Goal: Information Seeking & Learning: Compare options

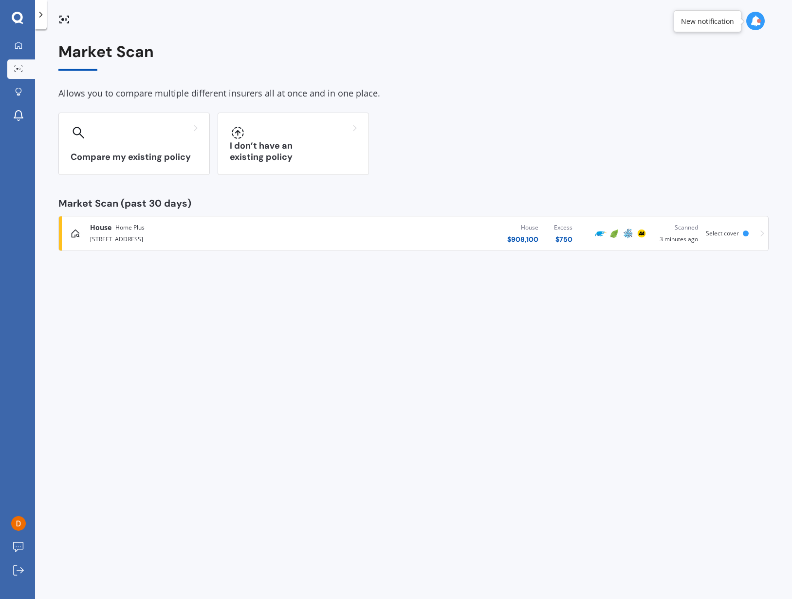
click at [363, 227] on div "House $ 908,100 Excess $ 750" at bounding box center [453, 233] width 255 height 29
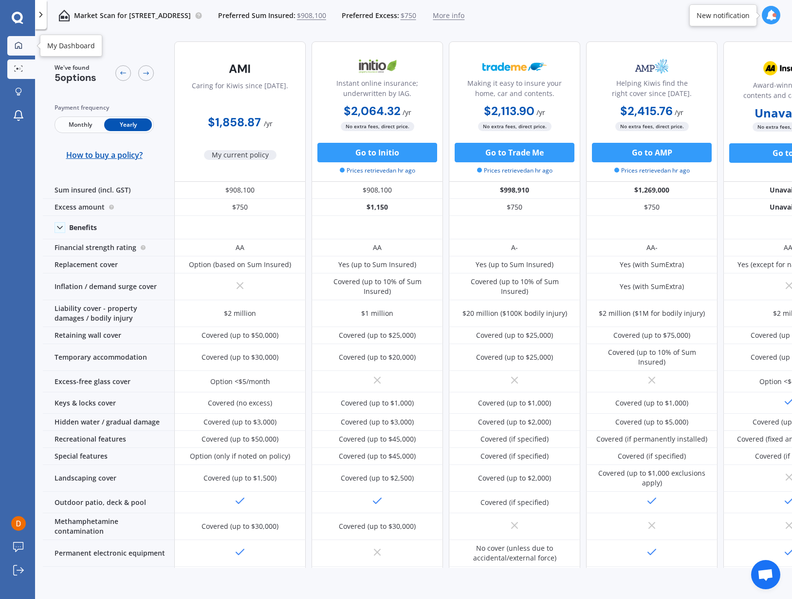
click at [14, 47] on div at bounding box center [18, 45] width 15 height 9
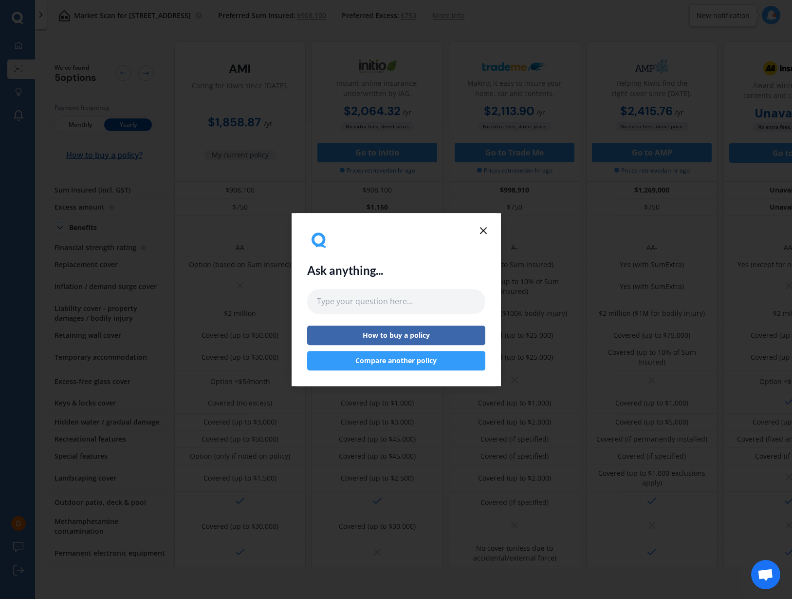
click at [487, 231] on icon at bounding box center [484, 231] width 12 height 12
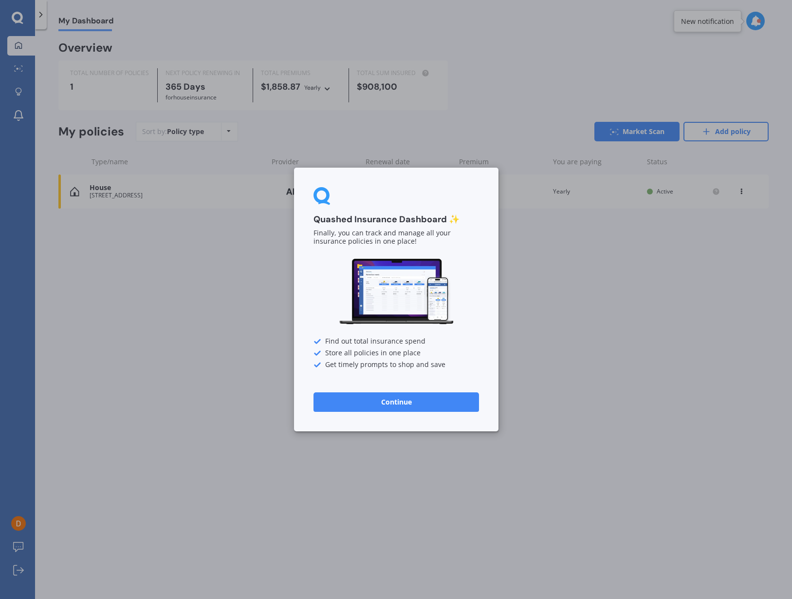
click at [489, 178] on div "Quashed Insurance Dashboard ✨ Finally, you can track and manage all your insura…" at bounding box center [396, 300] width 205 height 264
click at [426, 401] on button "Continue" at bounding box center [397, 401] width 166 height 19
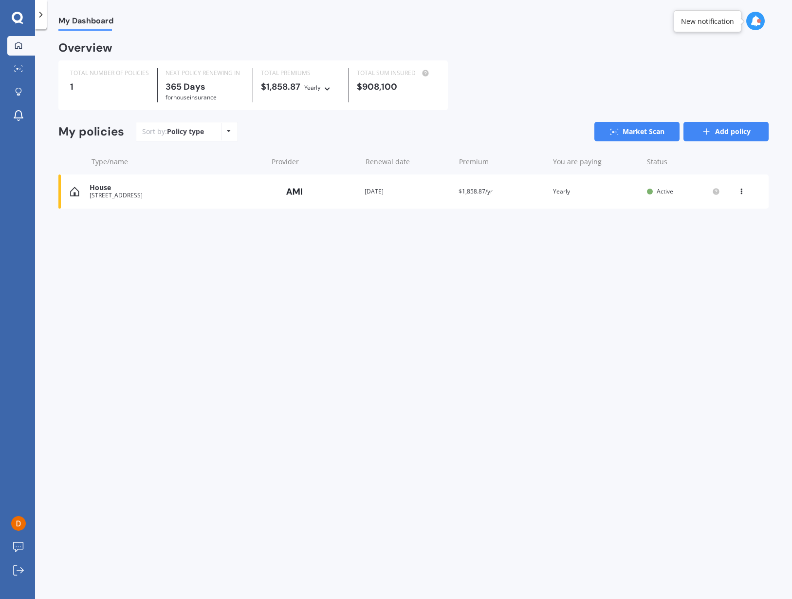
click at [710, 134] on icon at bounding box center [707, 132] width 10 height 10
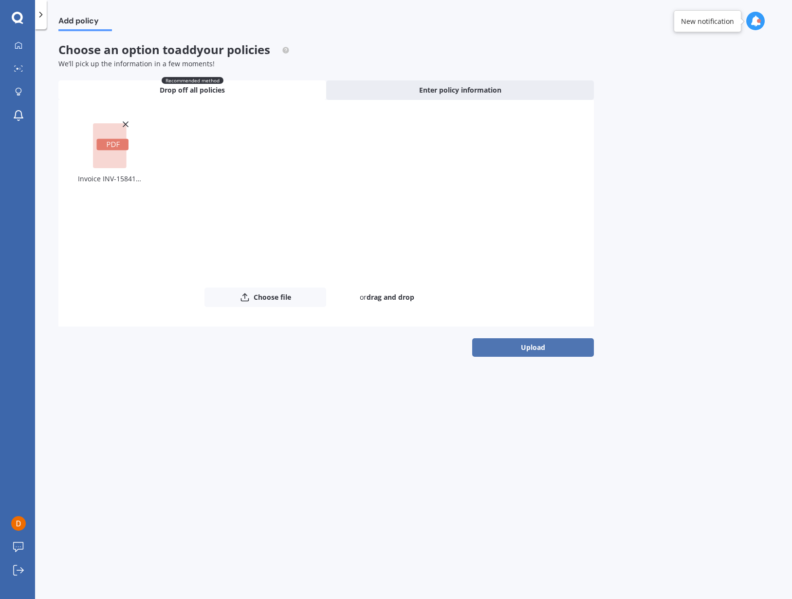
click at [530, 351] on button "Upload" at bounding box center [533, 347] width 122 height 19
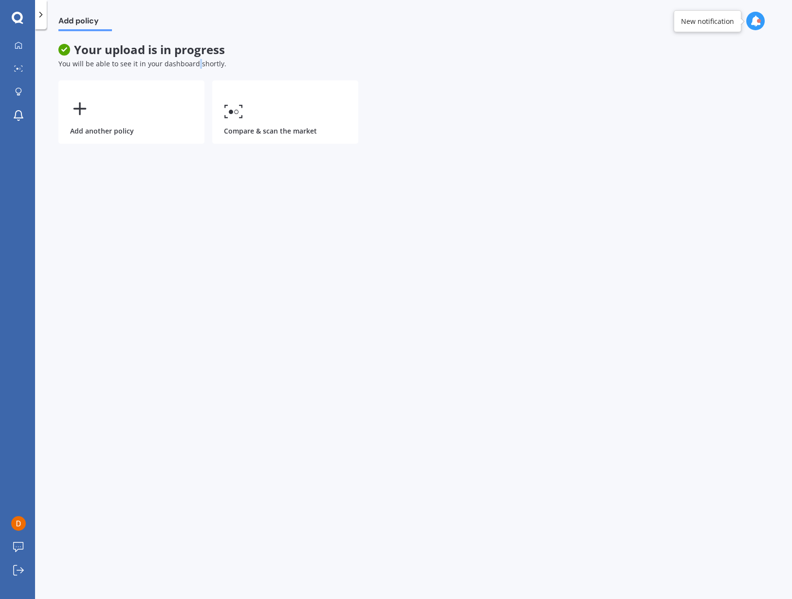
click at [194, 59] on span "You will be able to see it in your dashboard shortly." at bounding box center [142, 63] width 168 height 9
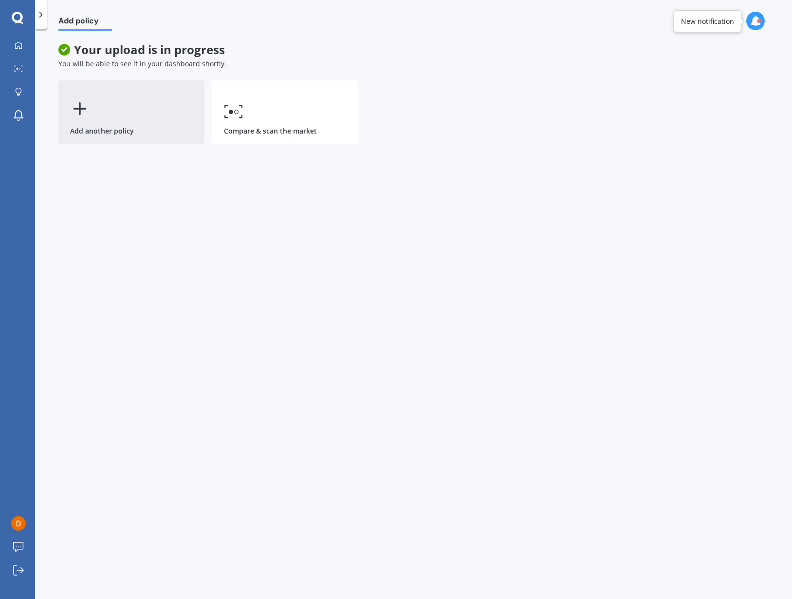
click at [78, 104] on icon at bounding box center [79, 108] width 19 height 19
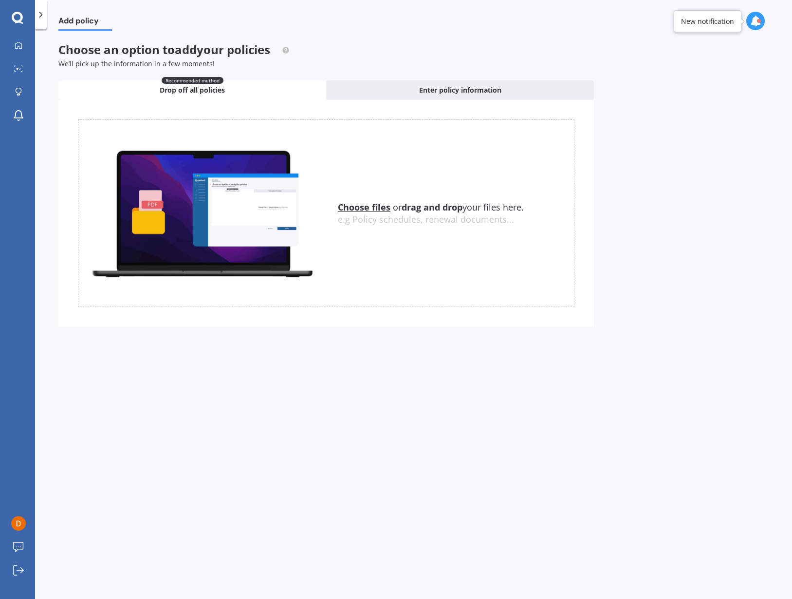
click at [146, 52] on span "Choose an option to add your policies" at bounding box center [173, 49] width 231 height 16
click at [258, 85] on div "Recommended method Drop off all policies" at bounding box center [192, 89] width 268 height 19
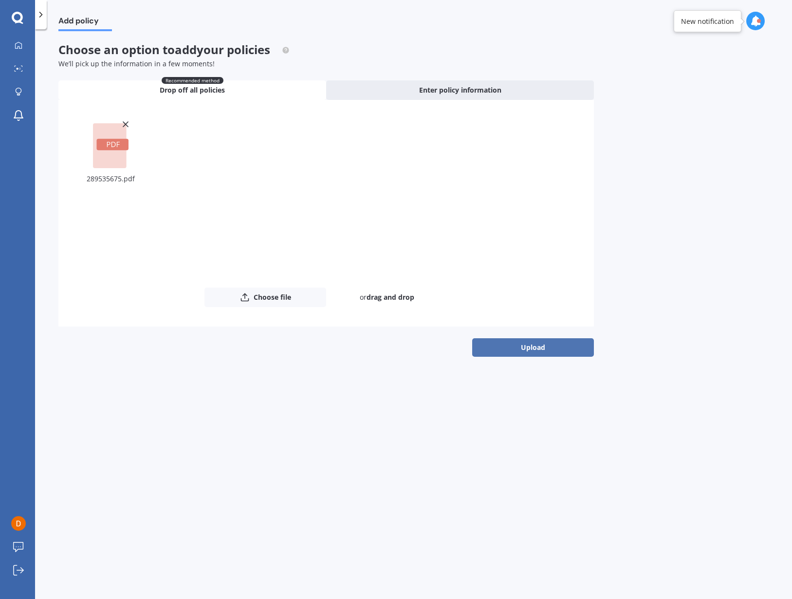
click at [538, 353] on button "Upload" at bounding box center [533, 347] width 122 height 19
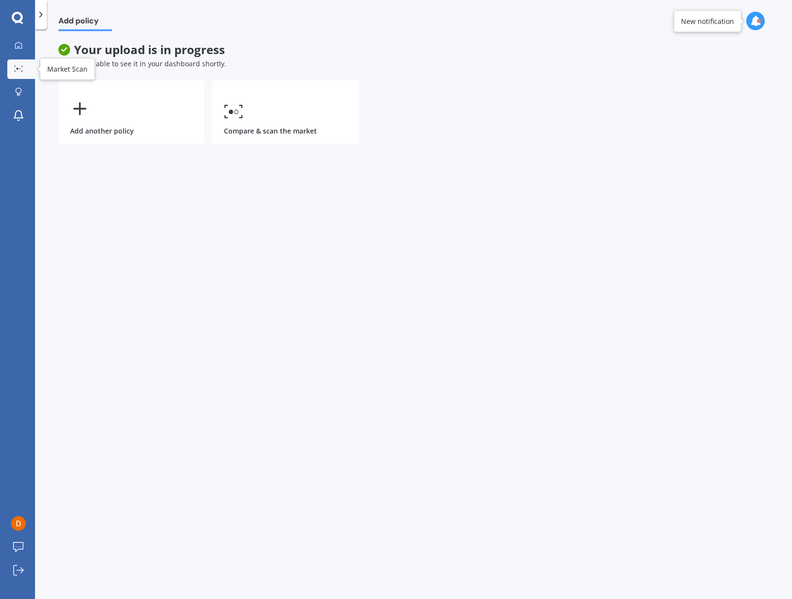
click at [7, 71] on link "Market Scan" at bounding box center [21, 68] width 28 height 19
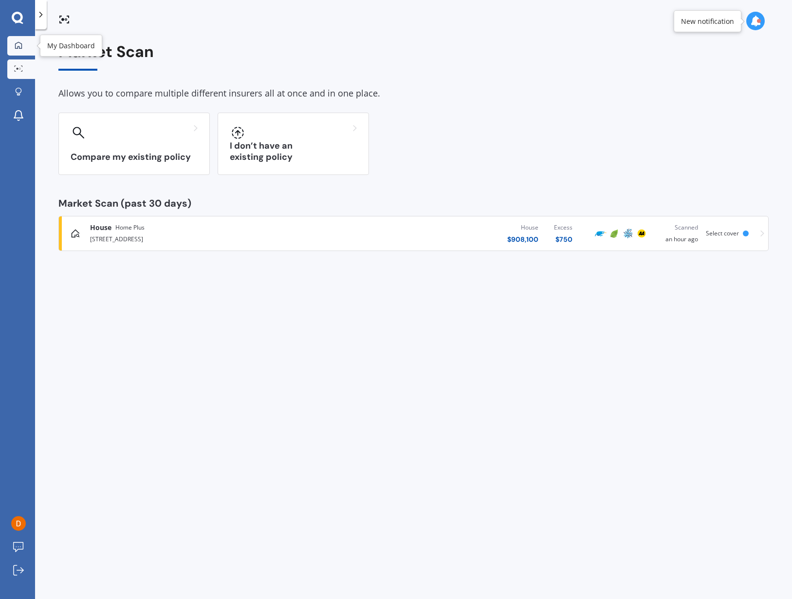
click at [10, 50] on link "My Dashboard" at bounding box center [21, 45] width 28 height 19
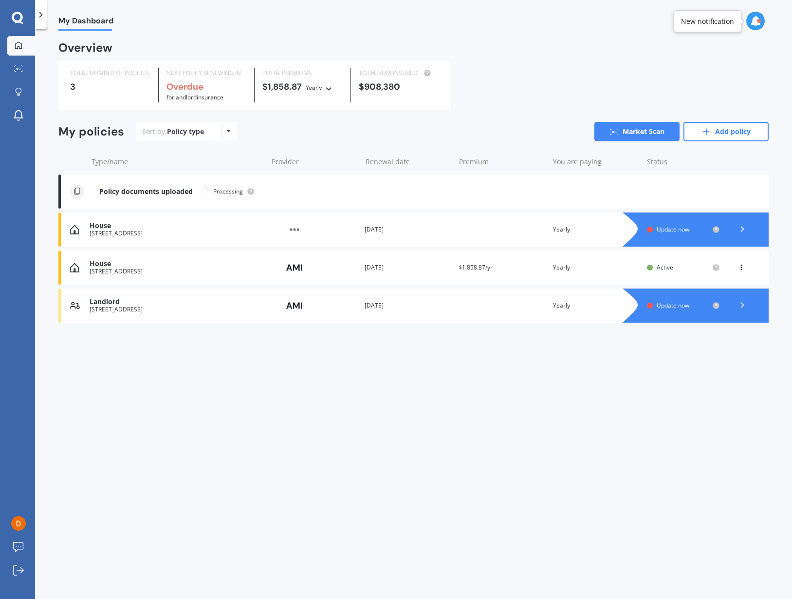
click at [293, 229] on img at bounding box center [294, 229] width 49 height 19
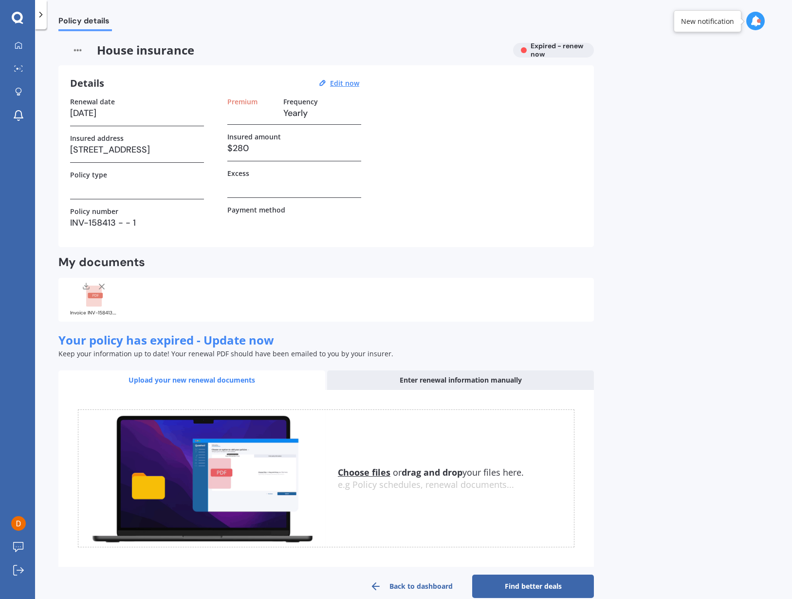
scroll to position [15, 0]
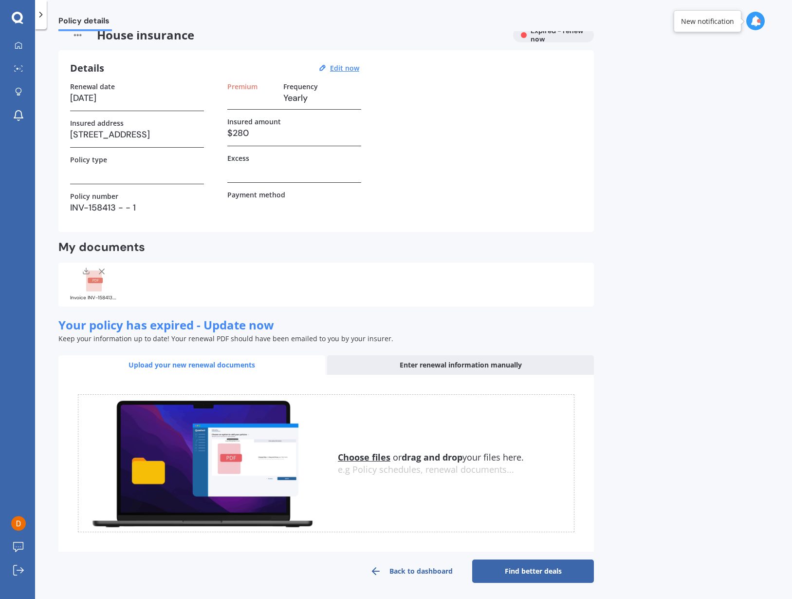
click at [79, 33] on img at bounding box center [77, 35] width 38 height 15
click at [24, 51] on link "My Dashboard" at bounding box center [21, 45] width 28 height 19
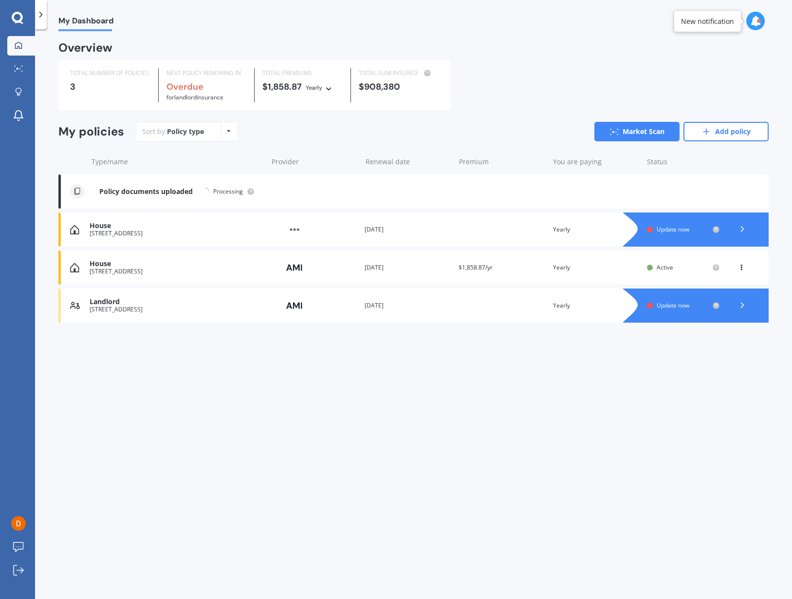
click at [741, 226] on icon at bounding box center [743, 229] width 10 height 10
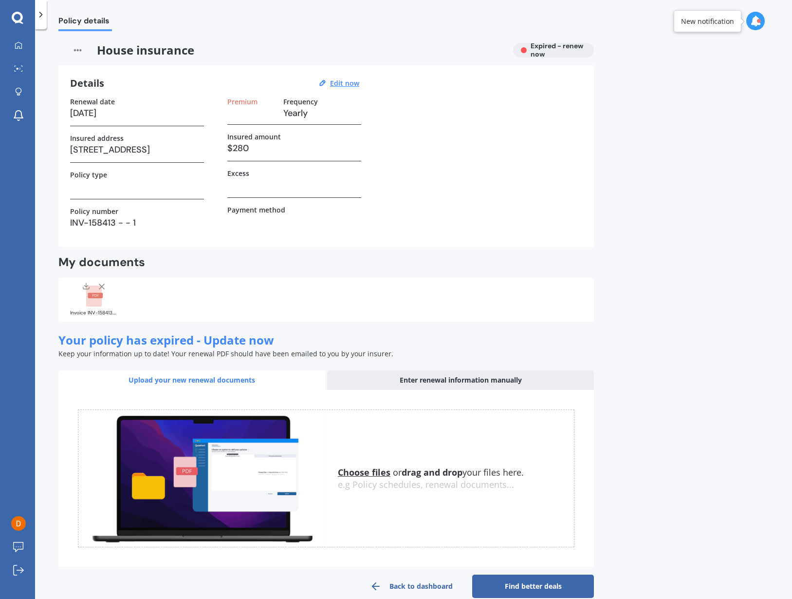
click at [457, 378] on div "Enter renewal information manually" at bounding box center [460, 379] width 267 height 19
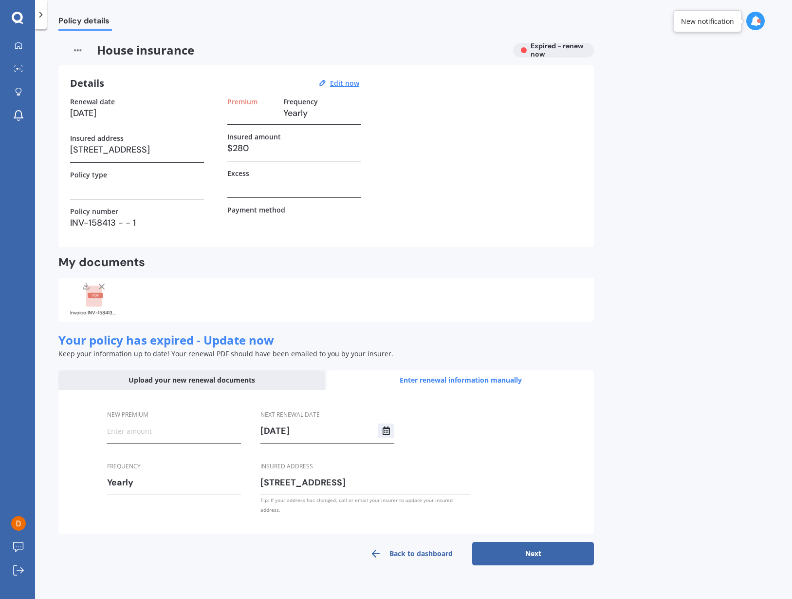
click at [46, 12] on div at bounding box center [41, 14] width 12 height 29
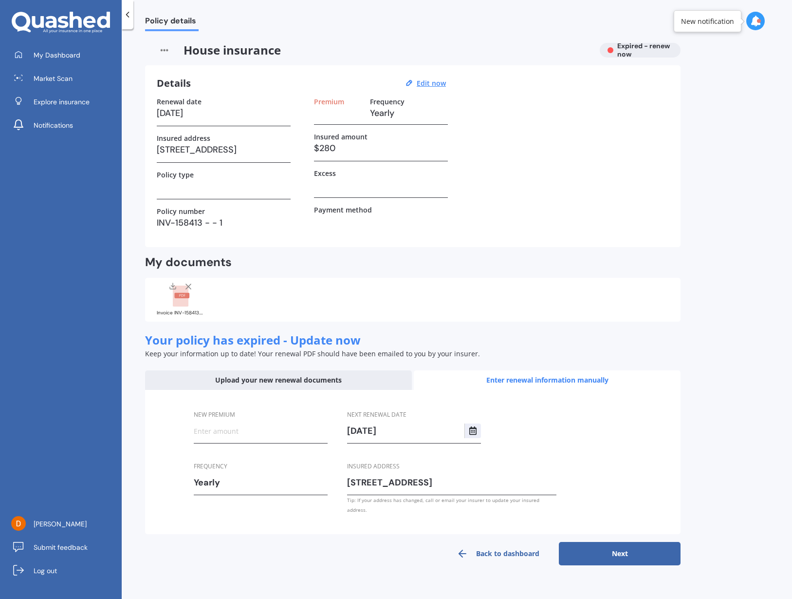
click at [165, 47] on img at bounding box center [164, 50] width 38 height 15
click at [165, 49] on img at bounding box center [164, 50] width 38 height 15
click at [165, 51] on img at bounding box center [164, 50] width 38 height 15
click at [444, 84] on u "Edit now" at bounding box center [431, 82] width 29 height 9
select select "22"
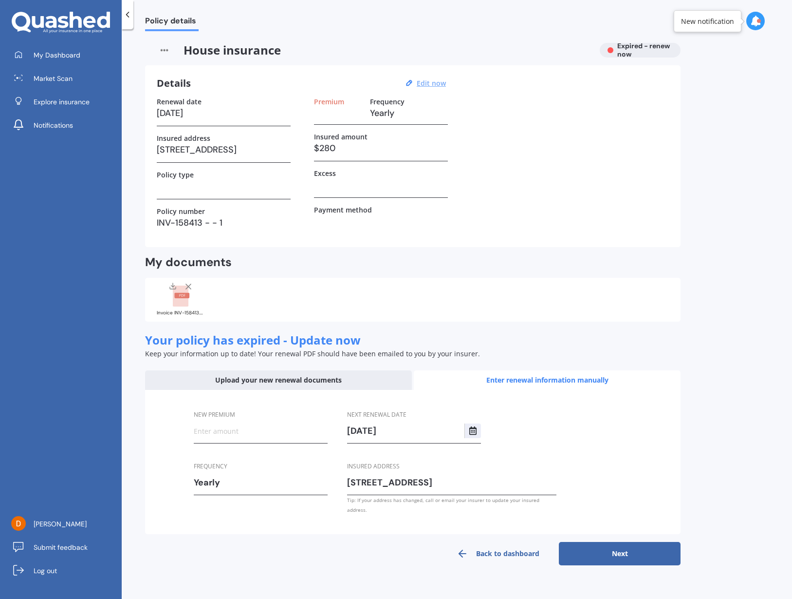
select select "08"
select select "2025"
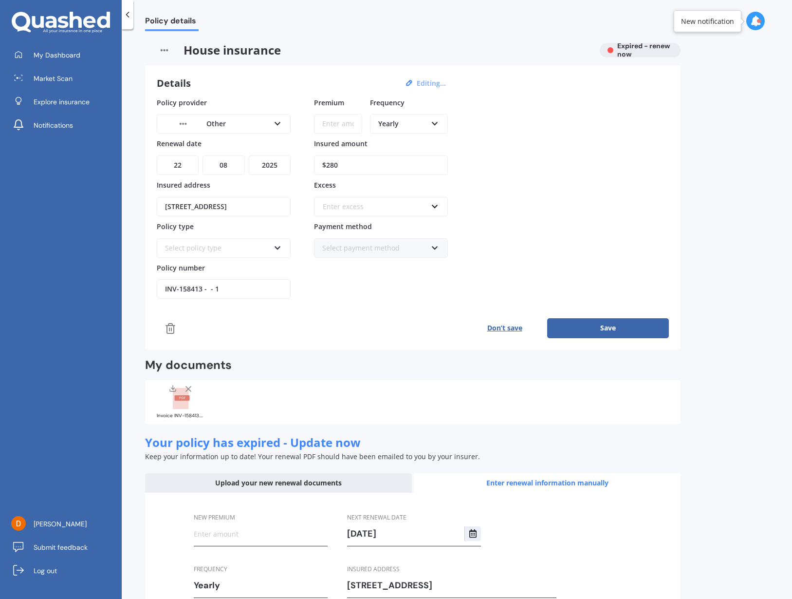
scroll to position [75, 0]
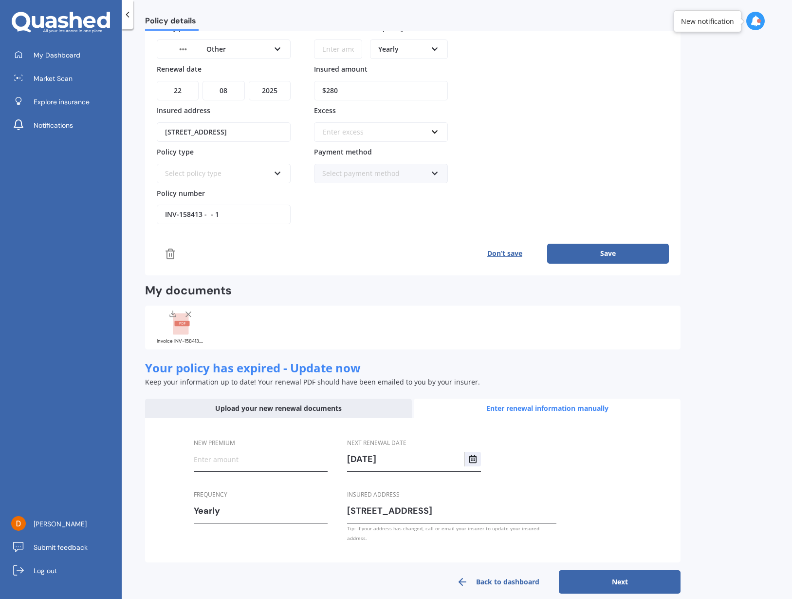
click at [191, 314] on icon at bounding box center [189, 314] width 10 height 10
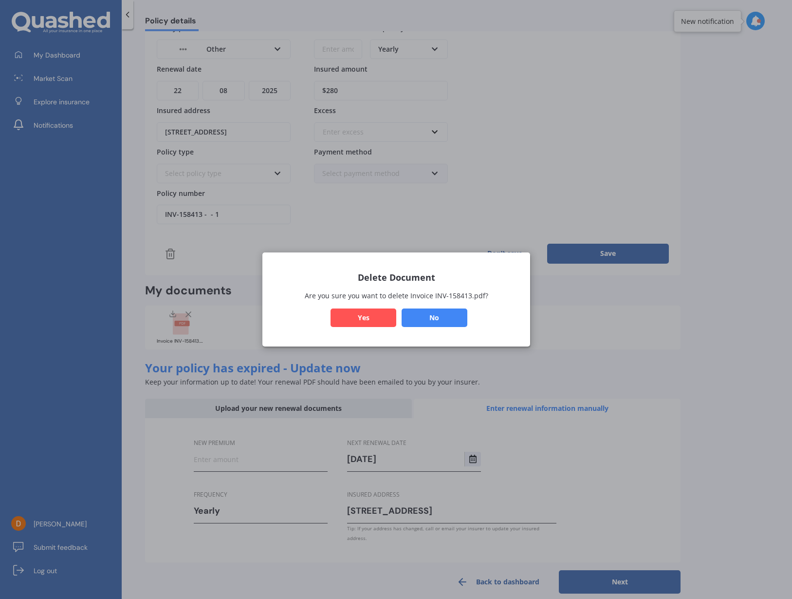
click at [388, 318] on button "Yes" at bounding box center [364, 317] width 66 height 19
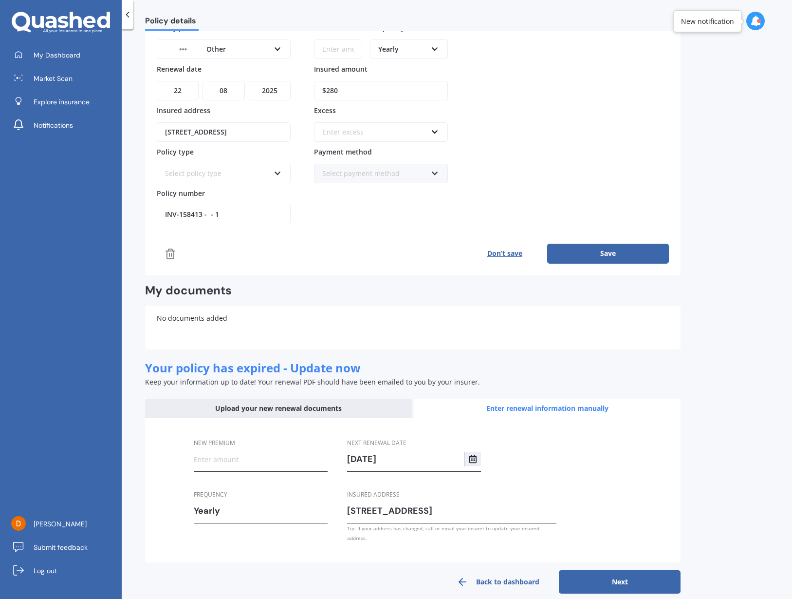
click at [515, 570] on link "Back to dashboard" at bounding box center [498, 581] width 122 height 23
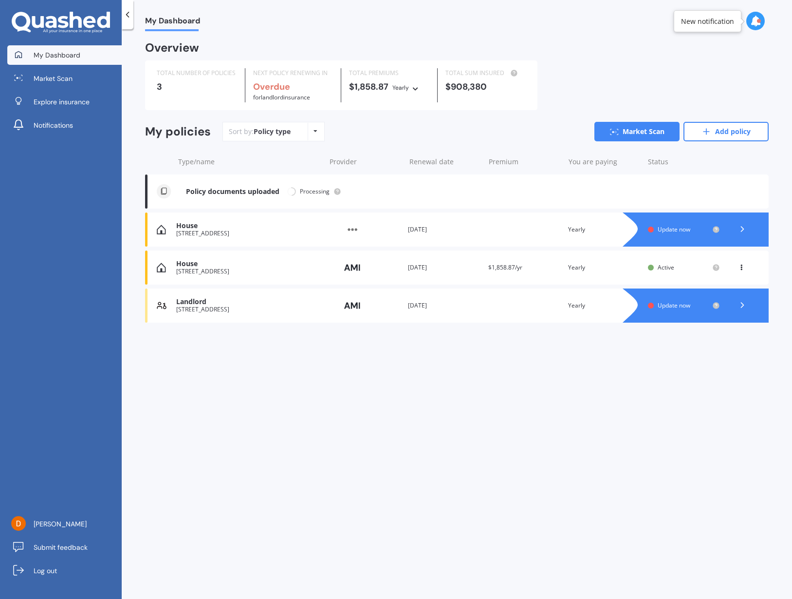
click at [216, 232] on div "[STREET_ADDRESS]" at bounding box center [248, 233] width 144 height 7
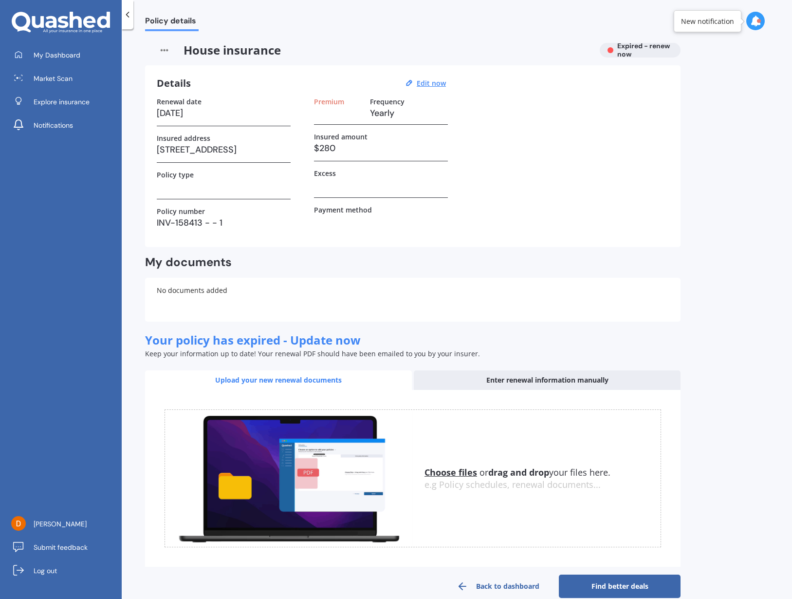
scroll to position [15, 0]
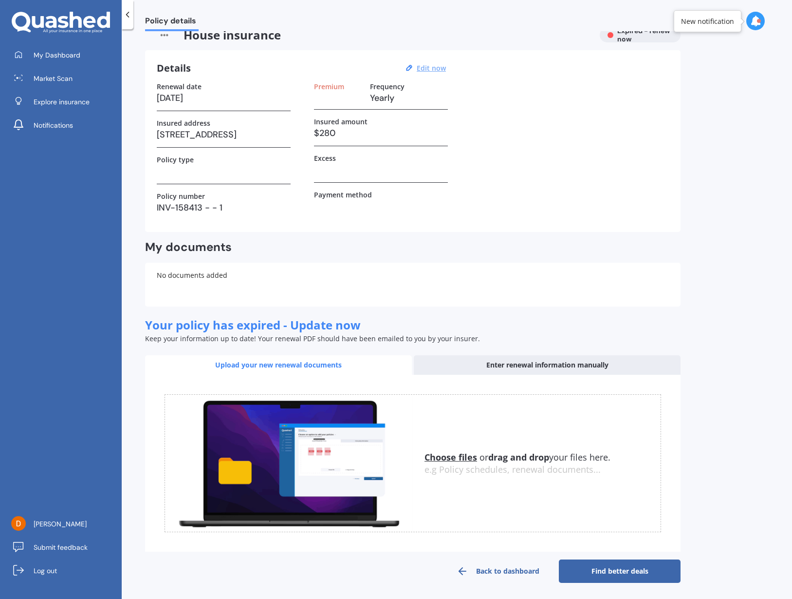
click at [439, 66] on u "Edit now" at bounding box center [431, 67] width 29 height 9
select select "22"
select select "08"
select select "2025"
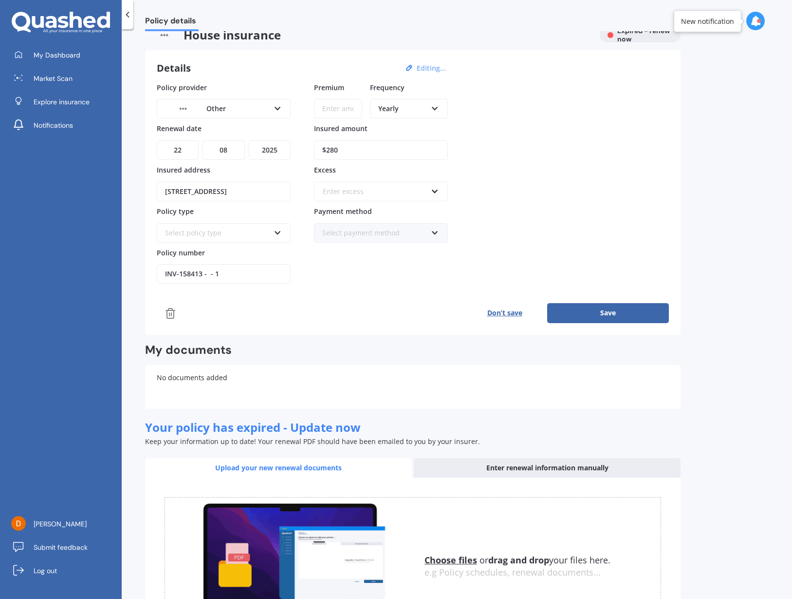
scroll to position [117, 0]
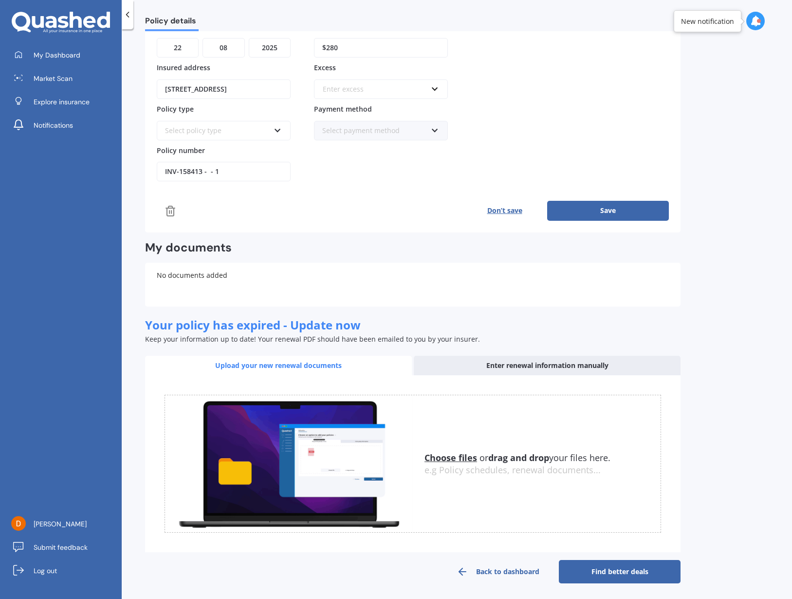
click at [502, 213] on button "Don’t save" at bounding box center [504, 210] width 85 height 19
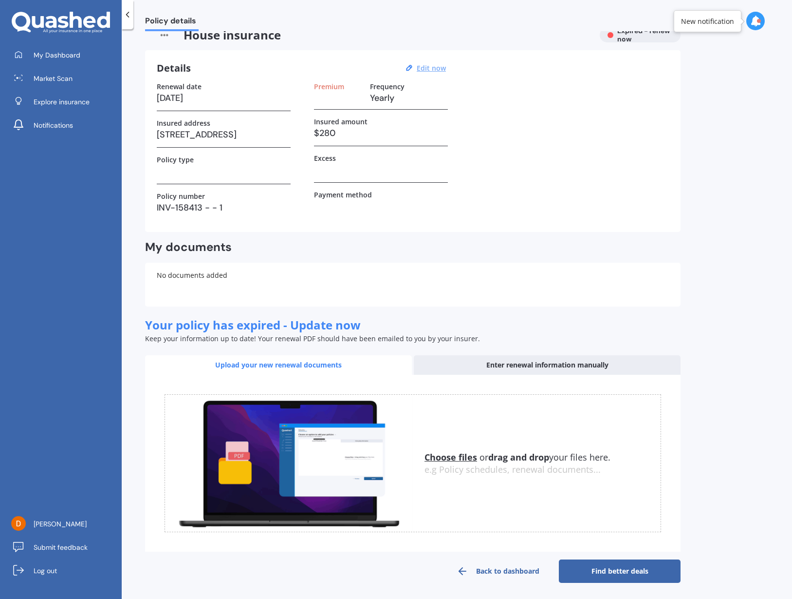
scroll to position [0, 0]
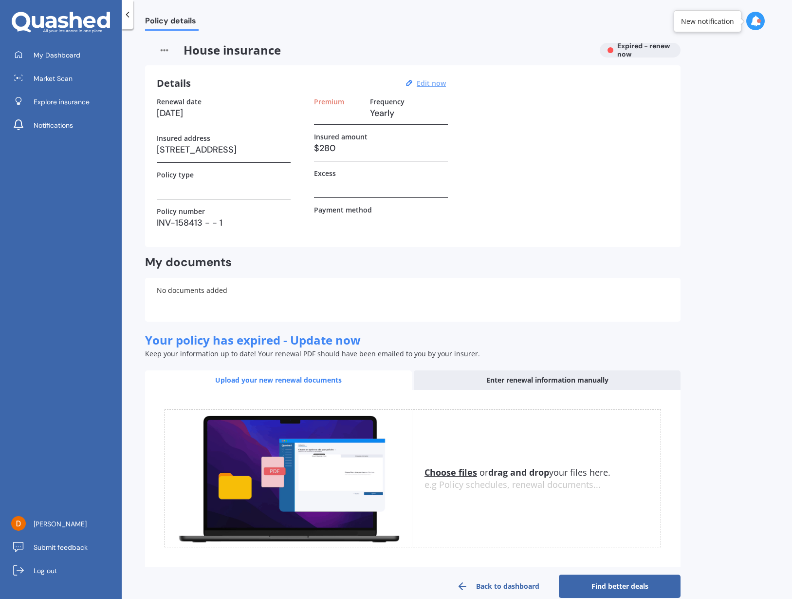
click at [163, 49] on img at bounding box center [164, 50] width 38 height 15
click at [622, 51] on div "House insurance Expired - renew now" at bounding box center [413, 50] width 536 height 15
click at [164, 16] on span "Policy details" at bounding box center [172, 22] width 54 height 13
click at [130, 11] on icon at bounding box center [128, 15] width 10 height 10
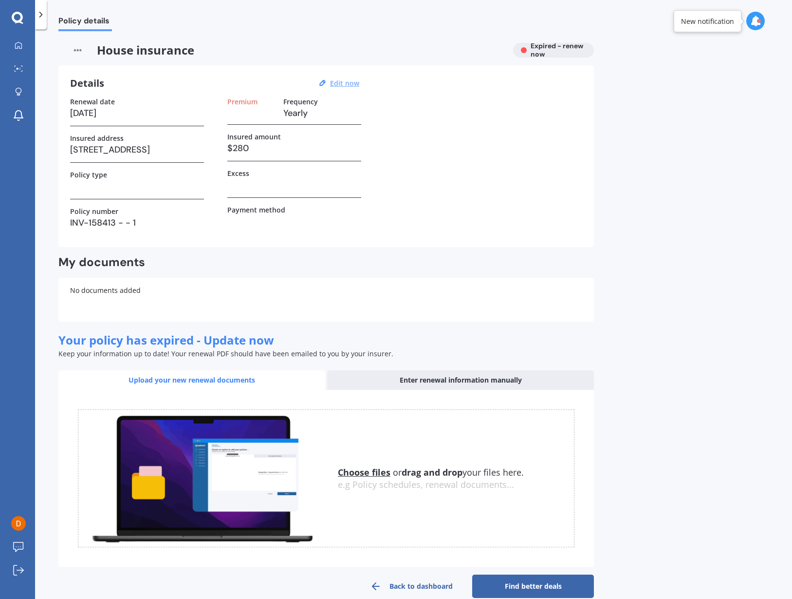
click at [45, 8] on div at bounding box center [41, 14] width 12 height 29
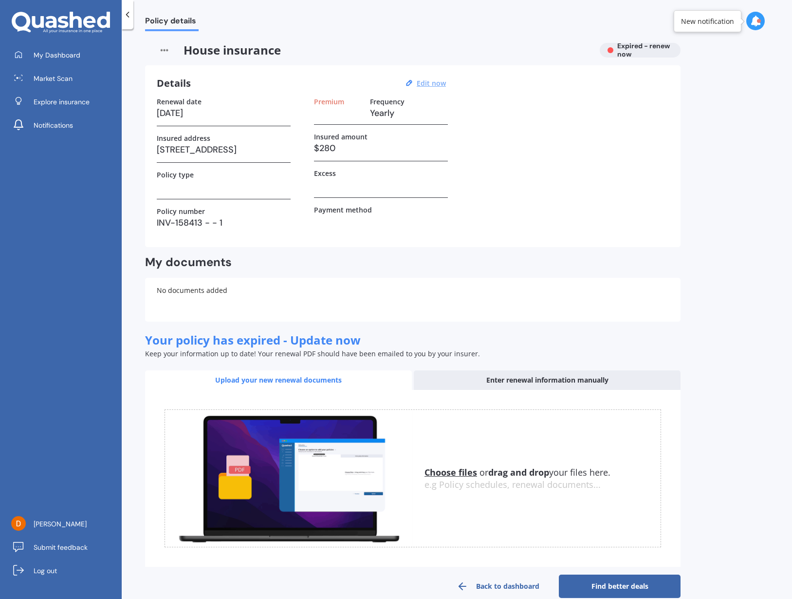
scroll to position [15, 0]
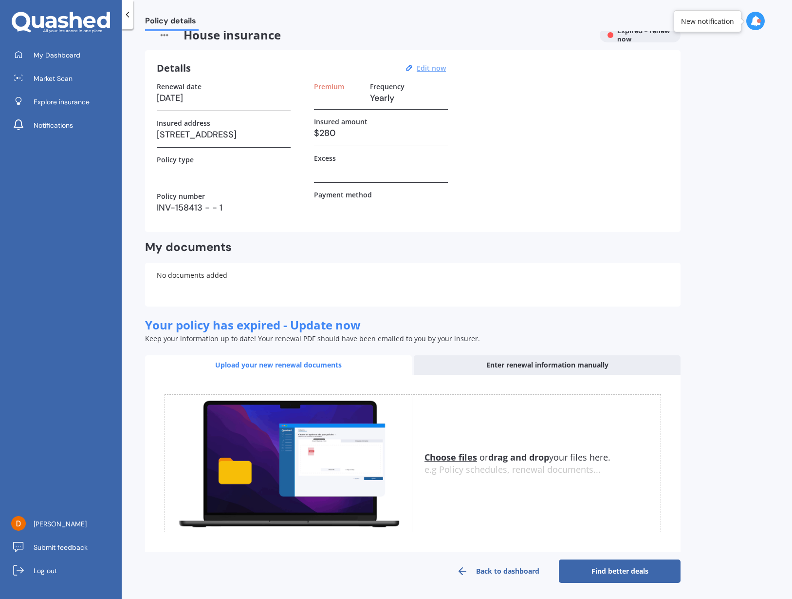
click at [487, 575] on link "Back to dashboard" at bounding box center [498, 570] width 122 height 23
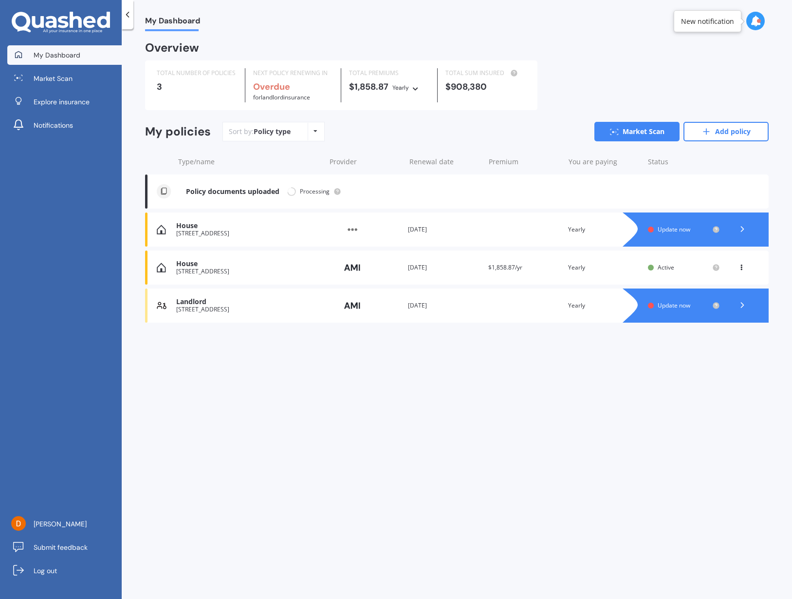
click at [321, 306] on div "[STREET_ADDRESS]" at bounding box center [248, 309] width 144 height 7
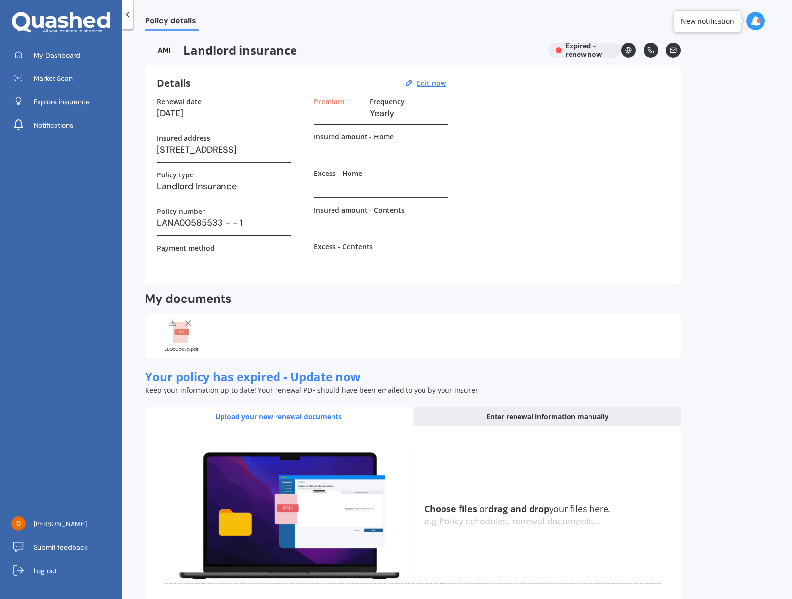
click at [187, 323] on line at bounding box center [188, 323] width 5 height 5
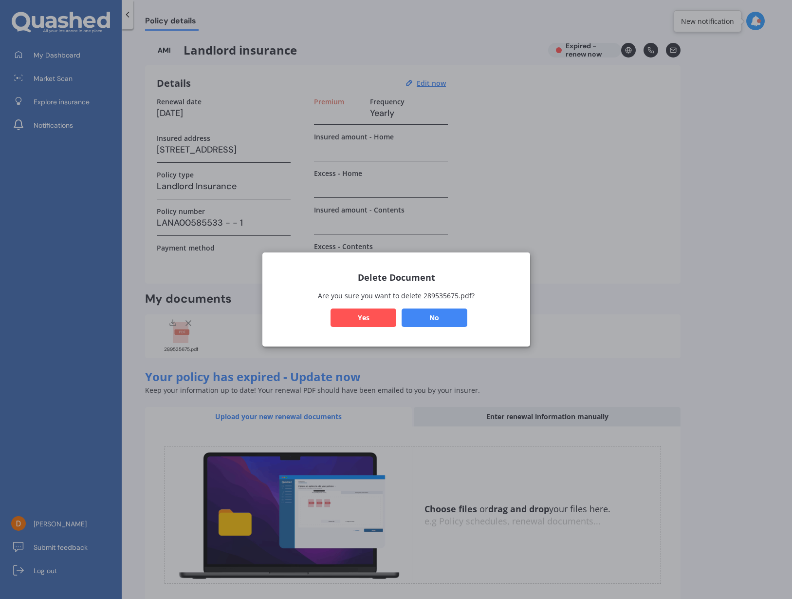
click at [343, 322] on button "Yes" at bounding box center [364, 317] width 66 height 19
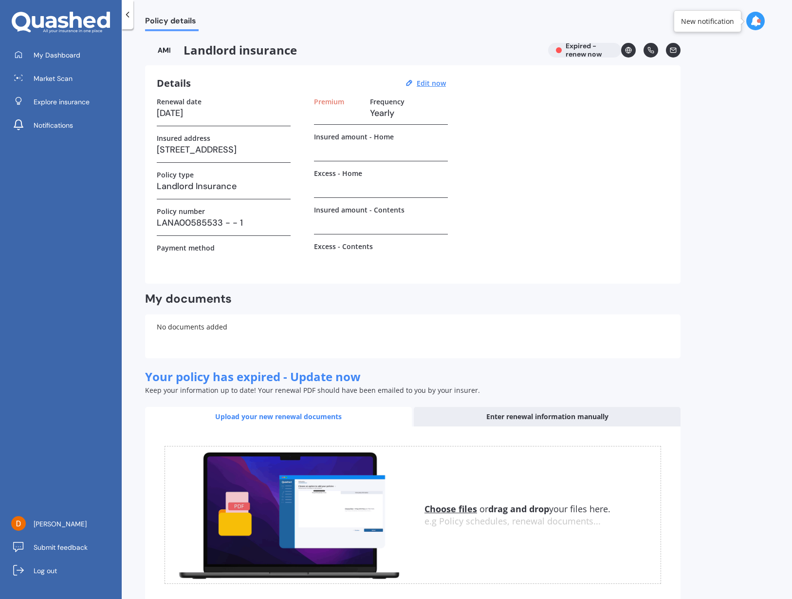
click at [206, 313] on div "My documents Uploading You currently have no documents stored here Choose files…" at bounding box center [413, 324] width 536 height 67
click at [629, 48] on icon at bounding box center [629, 50] width 2 height 6
click at [173, 19] on span "Policy details" at bounding box center [172, 22] width 54 height 13
click at [161, 45] on img at bounding box center [164, 50] width 38 height 15
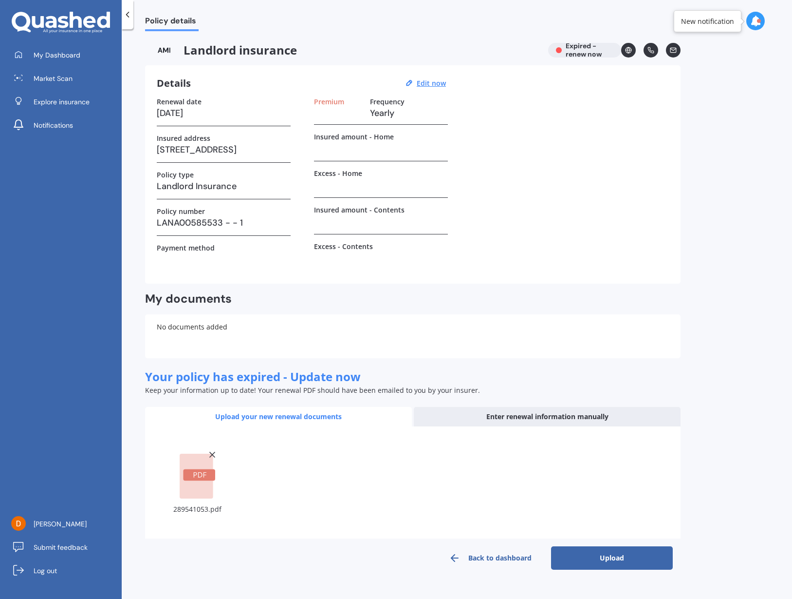
click at [603, 553] on button "Upload" at bounding box center [612, 557] width 122 height 23
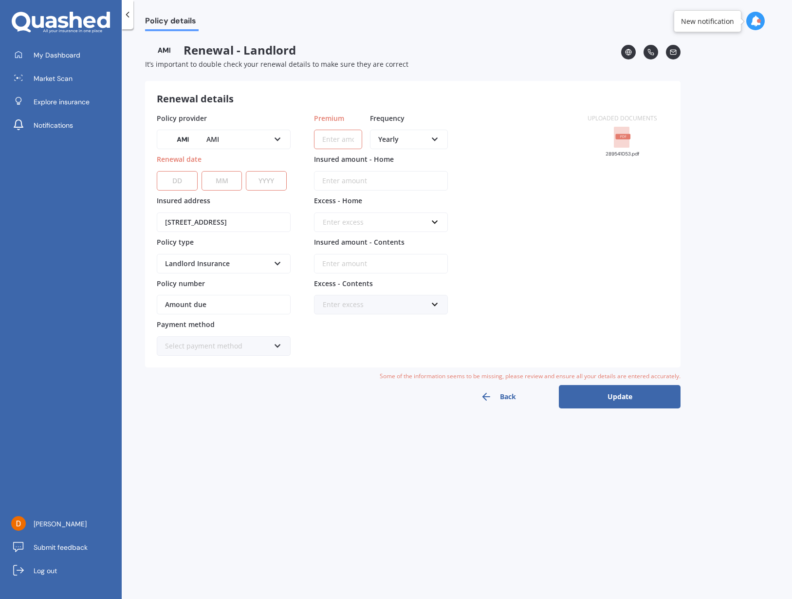
click at [342, 145] on input "Premium" at bounding box center [338, 139] width 48 height 19
paste input "$2,061.46"
type input "$2,061.46"
click at [358, 172] on input "Insured amount - Home" at bounding box center [381, 180] width 134 height 19
click at [510, 388] on button "Back" at bounding box center [498, 396] width 122 height 23
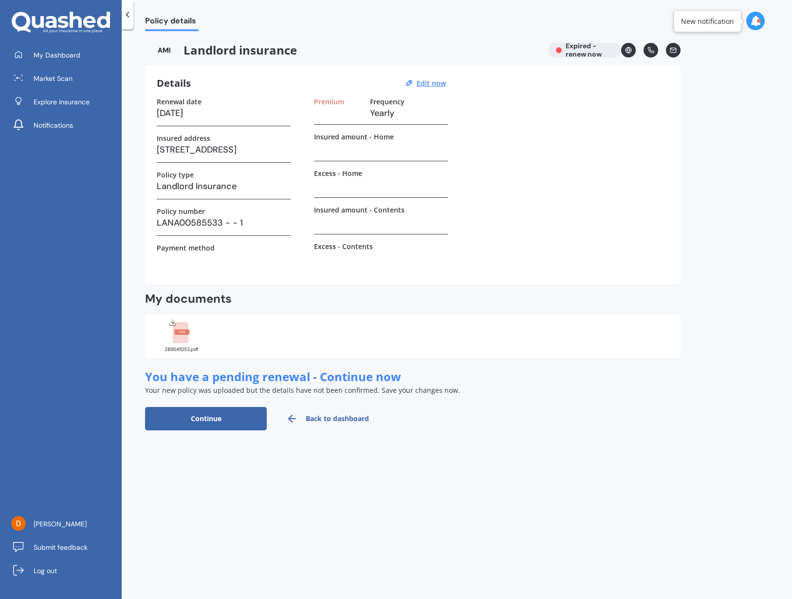
click at [343, 415] on link "Back to dashboard" at bounding box center [328, 418] width 122 height 23
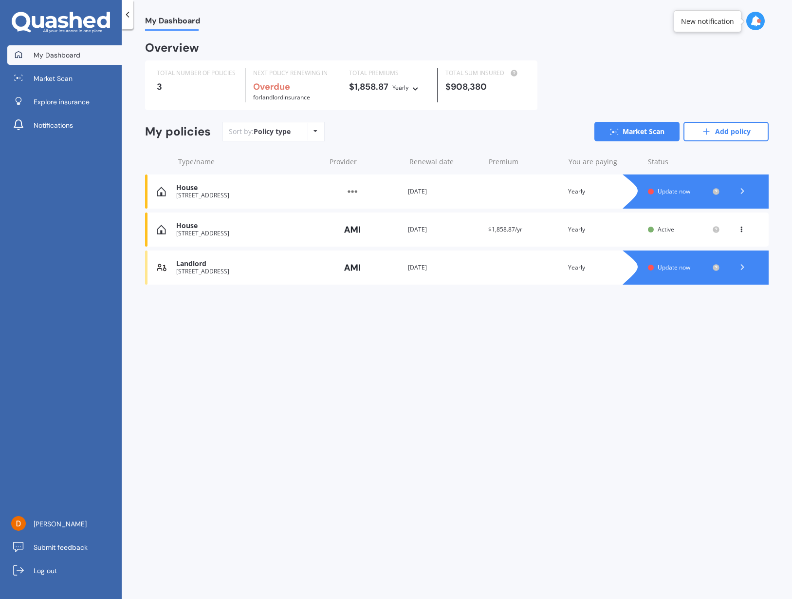
click at [306, 260] on div "Landlord" at bounding box center [248, 264] width 144 height 8
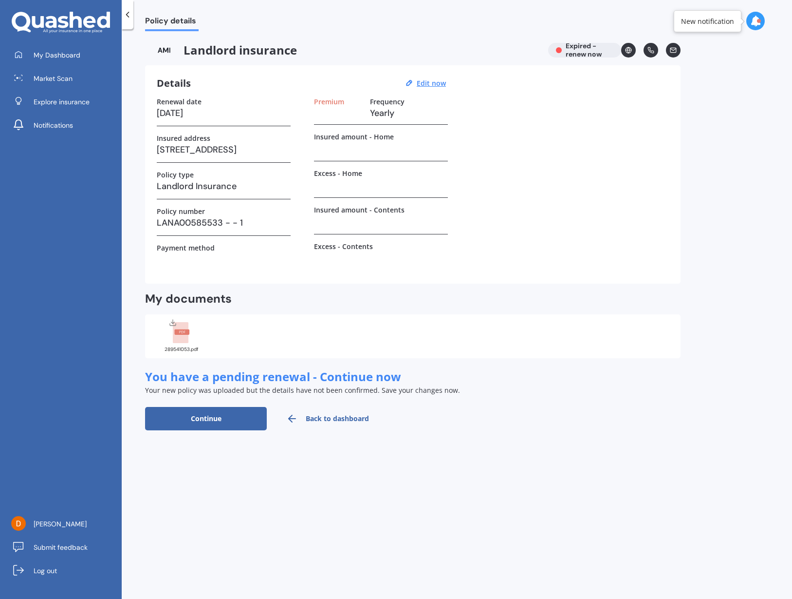
click at [243, 151] on h3 "[STREET_ADDRESS]" at bounding box center [224, 149] width 134 height 15
click at [244, 148] on h3 "[STREET_ADDRESS]" at bounding box center [224, 149] width 134 height 15
click at [420, 85] on u "Edit now" at bounding box center [431, 82] width 29 height 9
select select "13"
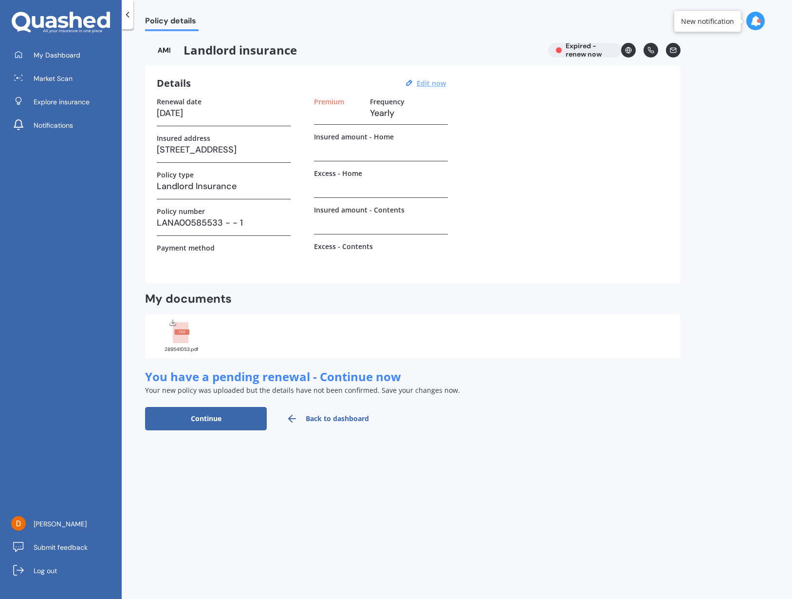
select select "02"
select select "2025"
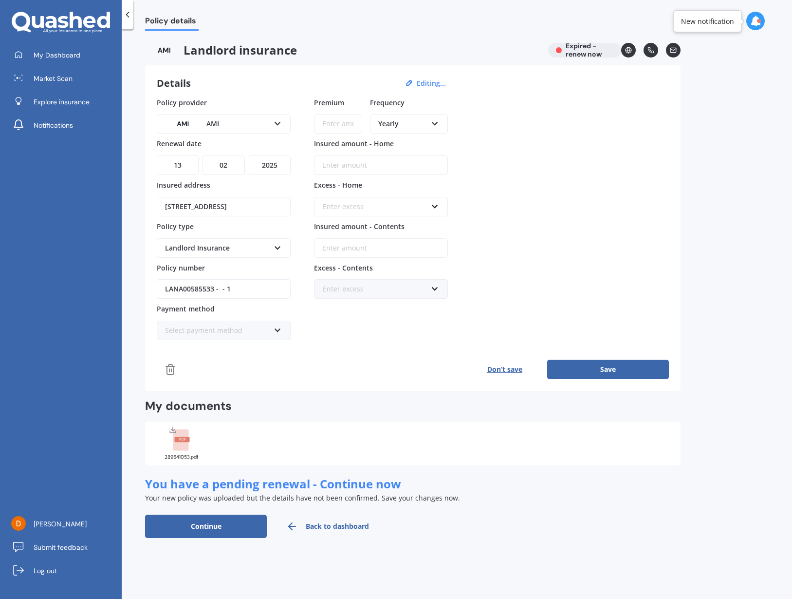
click at [247, 212] on input "[STREET_ADDRESS]" at bounding box center [224, 206] width 134 height 19
type input "[STREET_ADDRESS][PERSON_NAME]"
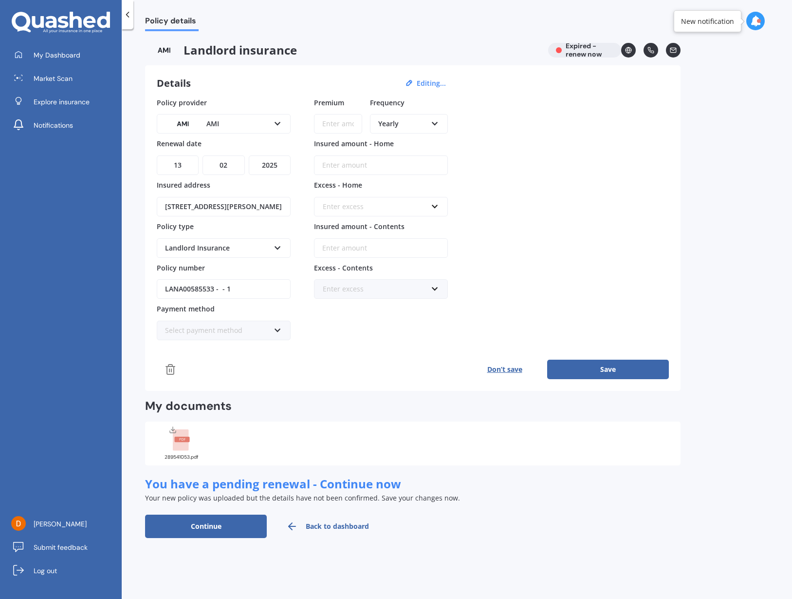
click at [363, 360] on div "Don’t save Save" at bounding box center [413, 368] width 512 height 19
click at [399, 171] on input "Insured amount - Home" at bounding box center [381, 164] width 134 height 19
click at [269, 328] on div "Select payment method" at bounding box center [217, 330] width 105 height 11
click at [235, 384] on div "Online payment" at bounding box center [224, 384] width 132 height 18
click at [394, 312] on div "Premium Frequency Yearly Yearly Six-Monthly Quarterly Monthly Fortnightly Weekl…" at bounding box center [381, 218] width 134 height 243
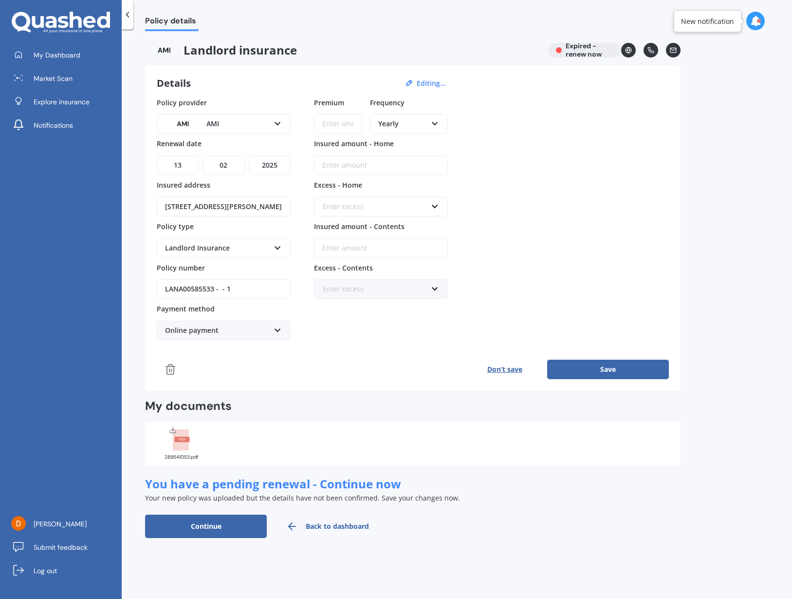
click at [157, 52] on img at bounding box center [164, 50] width 38 height 15
click at [79, 47] on link "My Dashboard" at bounding box center [64, 54] width 114 height 19
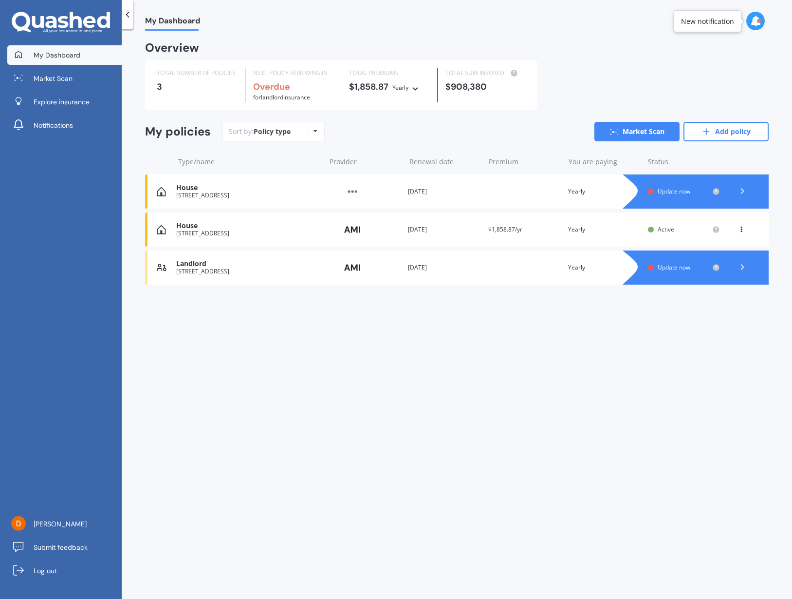
click at [79, 48] on link "My Dashboard" at bounding box center [64, 54] width 114 height 19
click at [280, 264] on div "Landlord" at bounding box center [248, 264] width 144 height 8
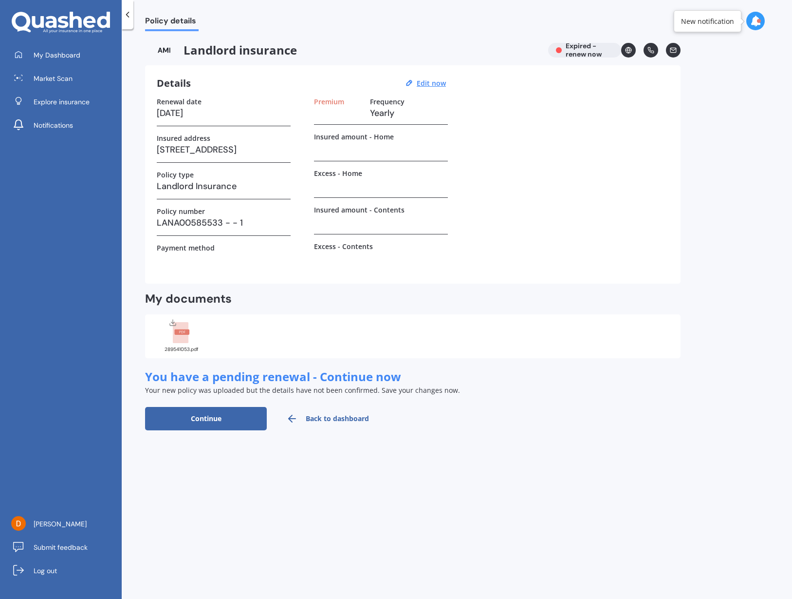
click at [387, 141] on h3 at bounding box center [381, 148] width 134 height 15
drag, startPoint x: 372, startPoint y: 137, endPoint x: 354, endPoint y: 151, distance: 22.5
click at [371, 137] on label "Insured amount - Home" at bounding box center [354, 136] width 80 height 8
click at [353, 153] on h3 at bounding box center [381, 148] width 134 height 15
click at [434, 68] on div "Details Edit now Renewal date [DATE] Insured address [STREET_ADDRESS] Policy ty…" at bounding box center [413, 174] width 536 height 218
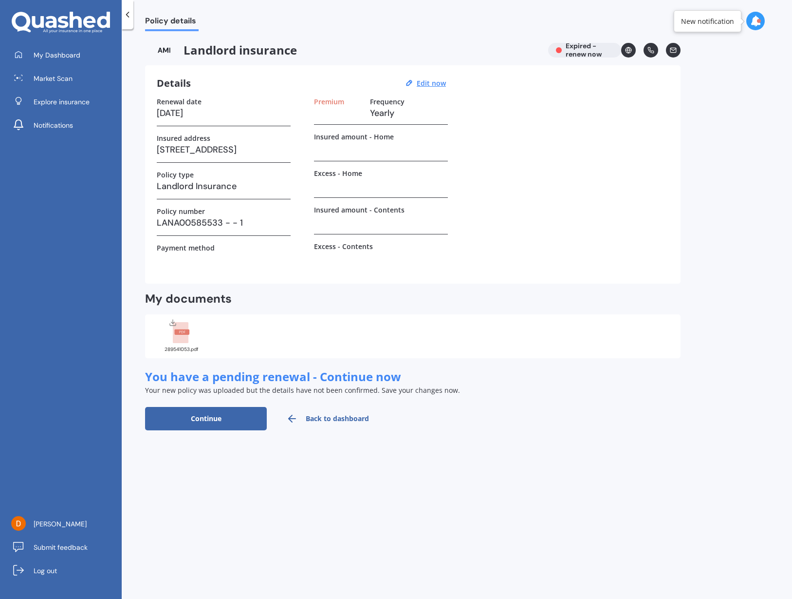
click at [434, 76] on div "Details Edit now Renewal date [DATE] Insured address [STREET_ADDRESS] Policy ty…" at bounding box center [413, 174] width 536 height 218
click at [435, 81] on u "Edit now" at bounding box center [431, 82] width 29 height 9
select select "13"
select select "02"
select select "2025"
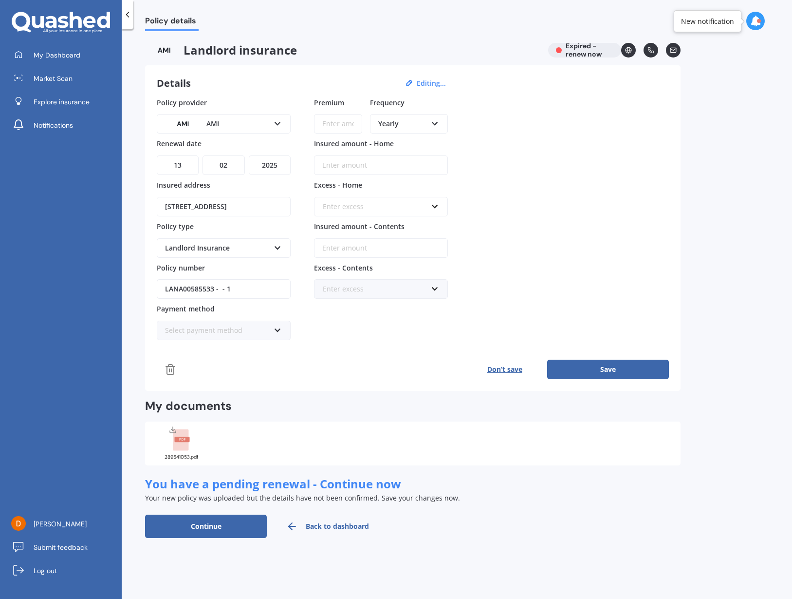
click at [351, 160] on input "Insured amount - Home" at bounding box center [381, 164] width 134 height 19
drag, startPoint x: 348, startPoint y: 218, endPoint x: 351, endPoint y: 209, distance: 9.1
click at [348, 218] on div "Premium Frequency Yearly Yearly Six-Monthly Quarterly Monthly Fortnightly Weekl…" at bounding box center [381, 218] width 134 height 243
click at [351, 208] on div "Enter excess" at bounding box center [375, 206] width 105 height 11
click at [355, 124] on input "Premium" at bounding box center [338, 123] width 48 height 19
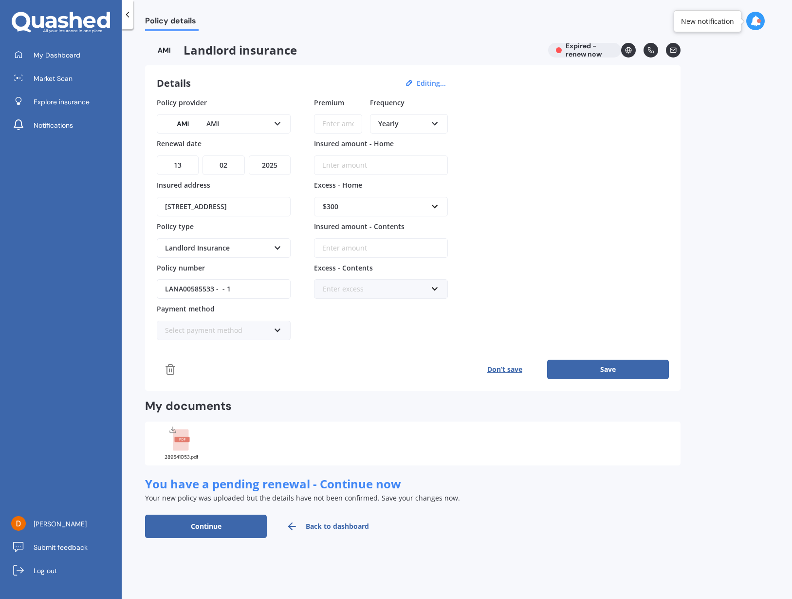
paste input "$2,061.46"
type input "$2,061.46"
click at [341, 175] on div "Premium $2,061.46 Frequency Yearly Yearly Six-Monthly Quarterly Monthly Fortnig…" at bounding box center [381, 218] width 134 height 243
click at [341, 169] on input "Insured amount - Home" at bounding box center [381, 164] width 134 height 19
paste input "$493,000"
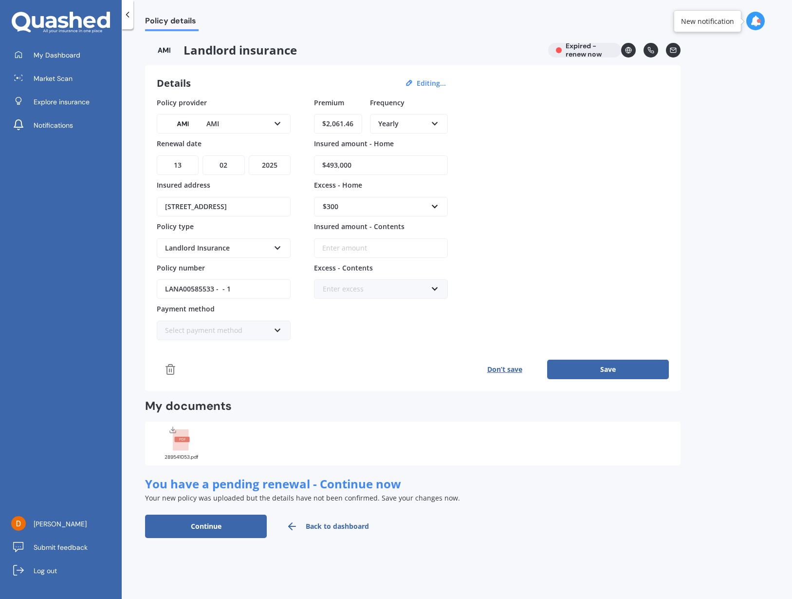
type input "$493,000"
click at [371, 203] on div "$300" at bounding box center [375, 206] width 105 height 11
click at [355, 273] on div "$750" at bounding box center [381, 279] width 133 height 18
click at [382, 242] on input "Insured amount - Contents" at bounding box center [381, 247] width 134 height 19
click at [401, 337] on div "Premium $2,061.46 Frequency Yearly Yearly Six-Monthly Quarterly Monthly Fortnig…" at bounding box center [381, 218] width 134 height 243
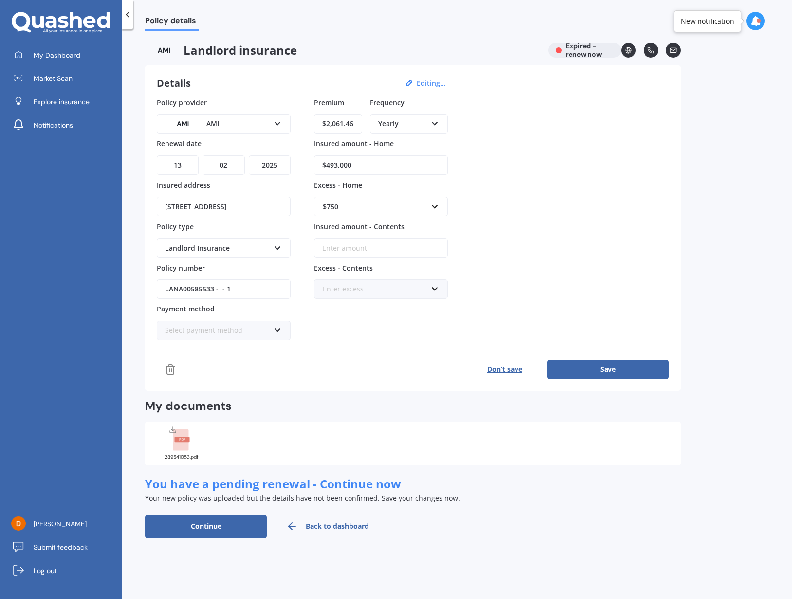
click at [577, 369] on button "Save" at bounding box center [608, 368] width 122 height 19
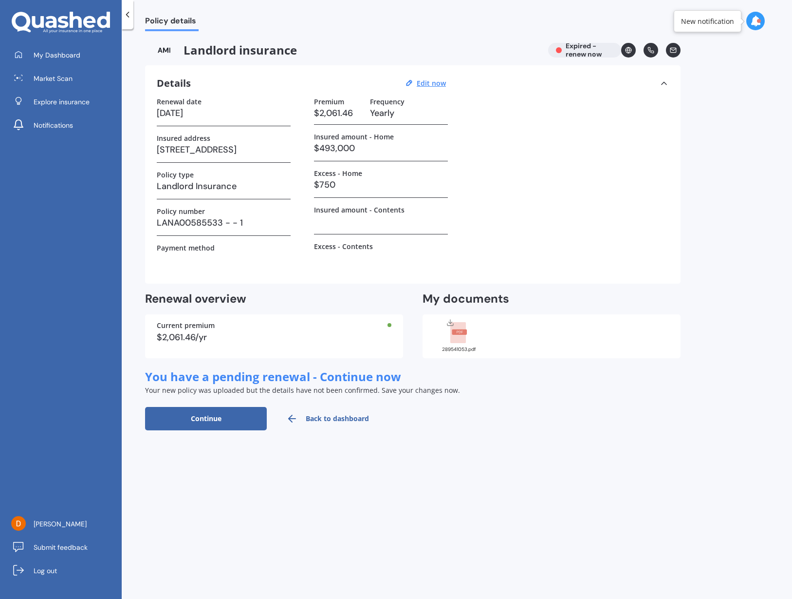
click at [225, 419] on button "Continue" at bounding box center [206, 418] width 122 height 23
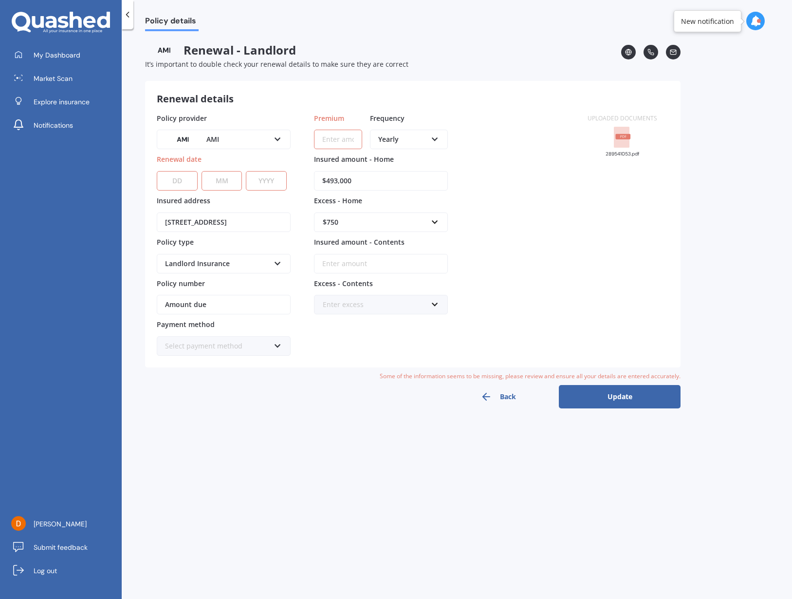
click at [483, 401] on icon "button" at bounding box center [487, 397] width 12 height 12
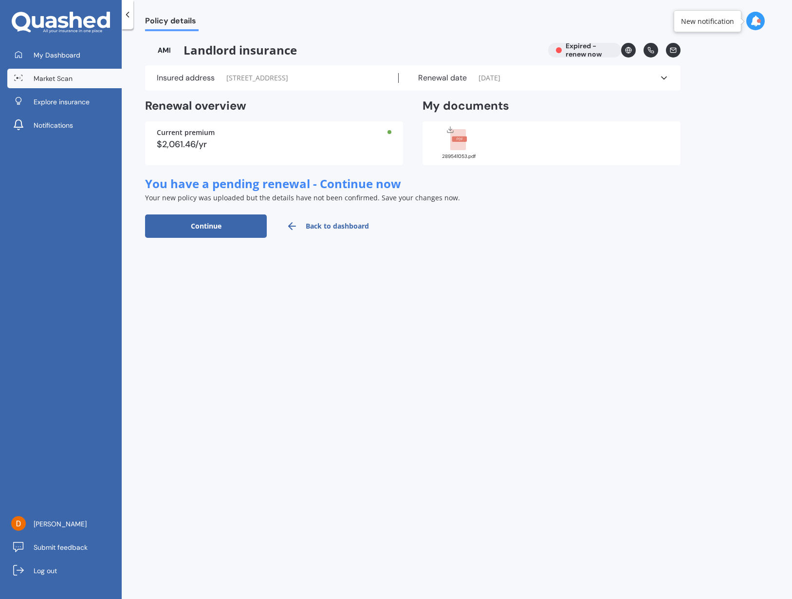
click at [52, 72] on link "Market Scan" at bounding box center [64, 78] width 114 height 19
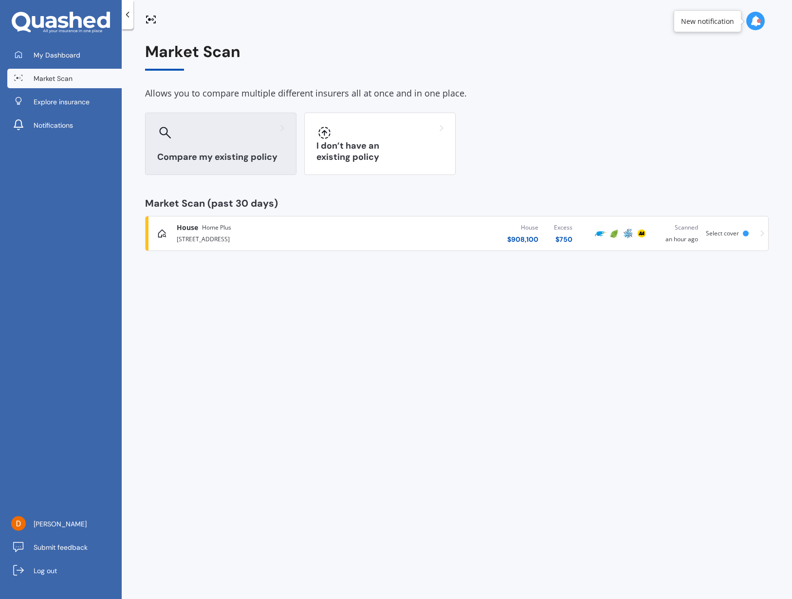
click at [239, 143] on div "Compare my existing policy" at bounding box center [220, 144] width 151 height 62
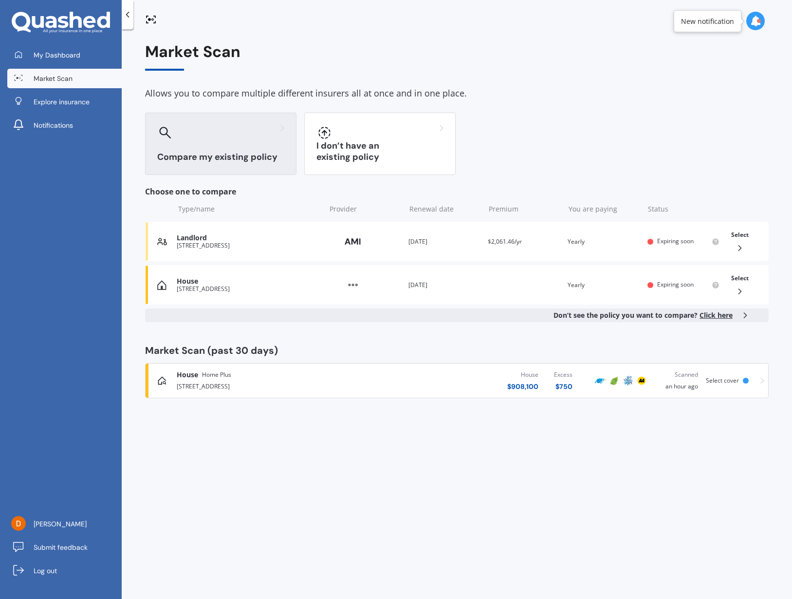
click at [710, 316] on span "Click here" at bounding box center [716, 314] width 33 height 9
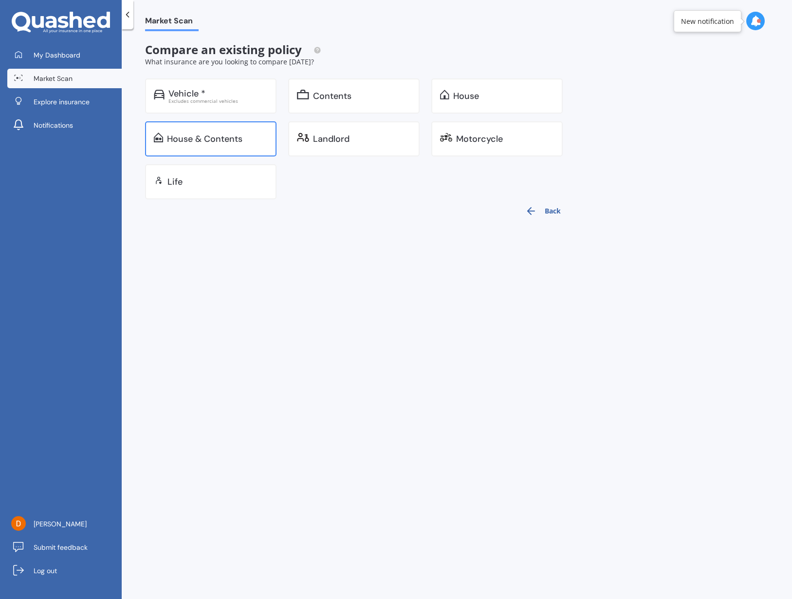
click at [221, 134] on div "House & Contents" at bounding box center [204, 139] width 75 height 10
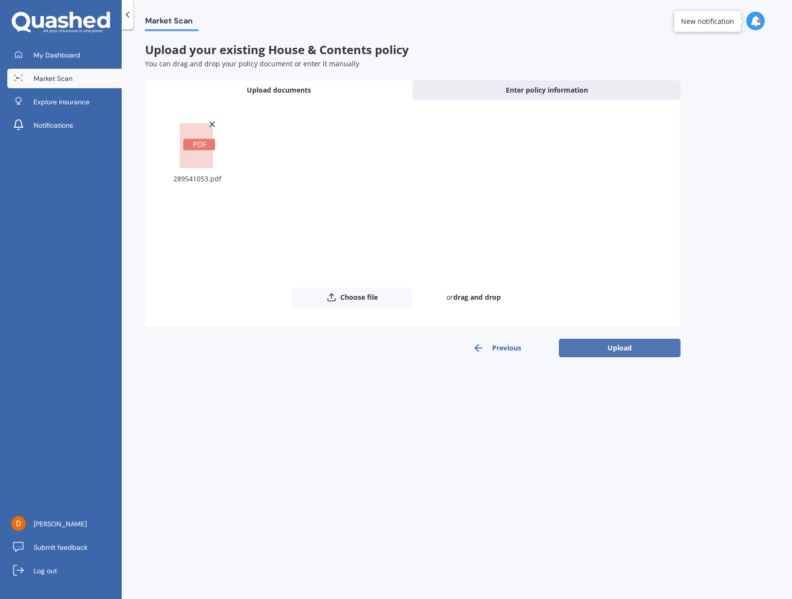
click at [598, 347] on button "Upload" at bounding box center [620, 348] width 122 height 19
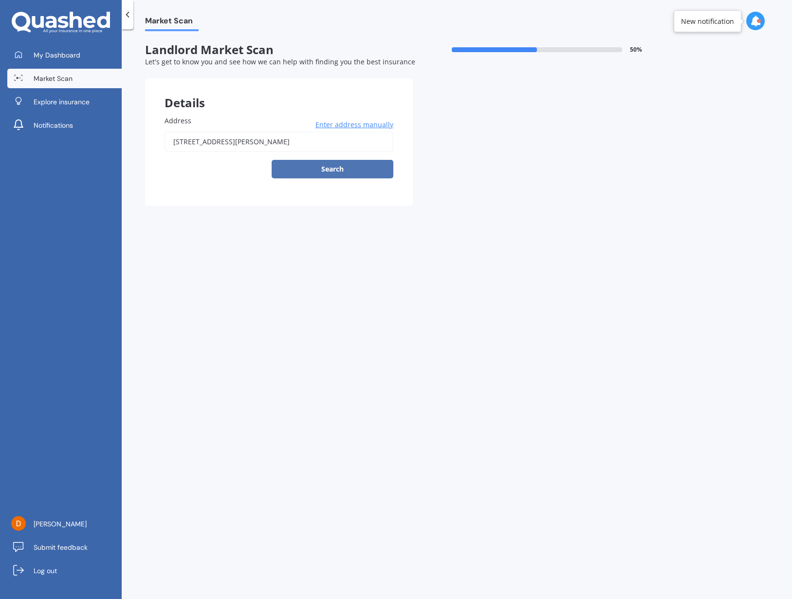
click at [351, 173] on button "Search" at bounding box center [333, 169] width 122 height 19
click at [349, 150] on input "[STREET_ADDRESS][PERSON_NAME]" at bounding box center [279, 142] width 229 height 20
type input "[STREET_ADDRESS][PERSON_NAME]"
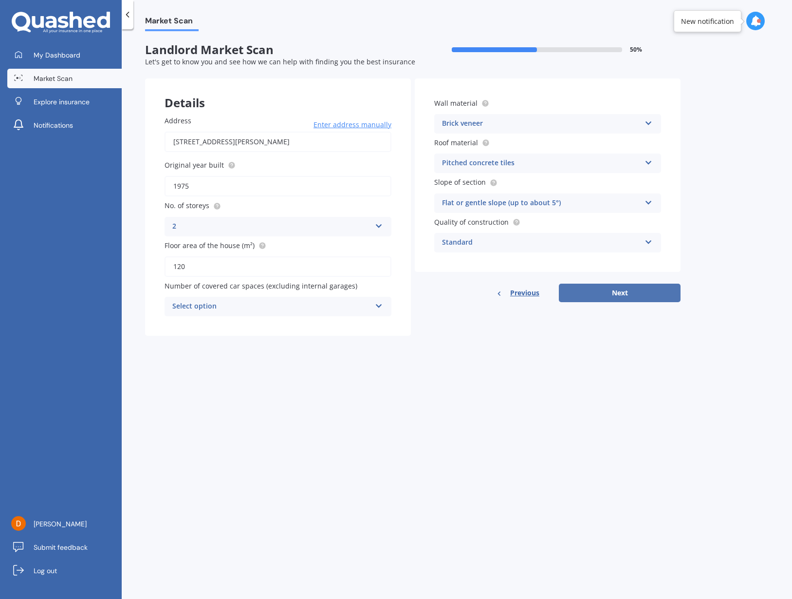
click at [633, 296] on button "Next" at bounding box center [620, 292] width 122 height 19
click at [363, 297] on div "Select option 0 1 2 3 4 5+" at bounding box center [278, 306] width 227 height 19
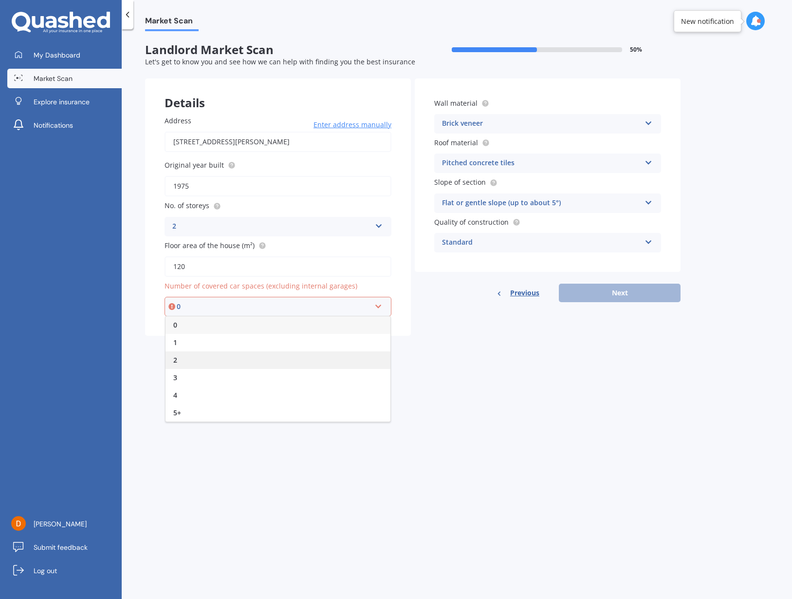
click at [248, 351] on div "2" at bounding box center [278, 360] width 225 height 18
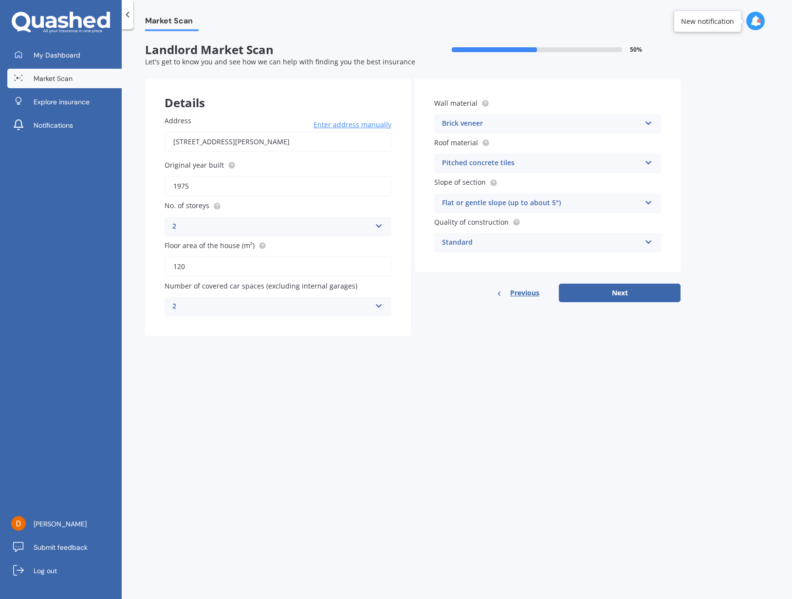
click at [246, 305] on div "2" at bounding box center [271, 307] width 199 height 12
click at [239, 319] on div "0" at bounding box center [278, 326] width 226 height 18
click at [593, 294] on button "Next" at bounding box center [620, 292] width 122 height 19
select select "09"
select select "07"
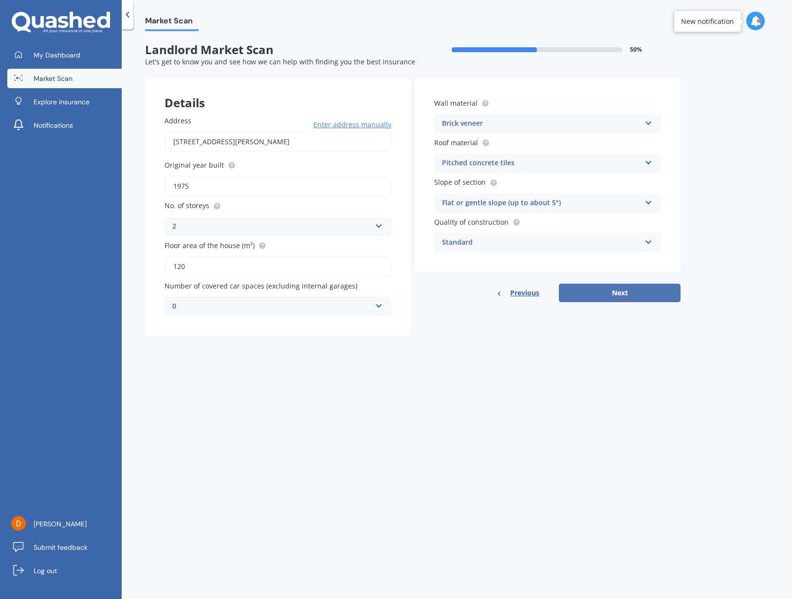
select select "1988"
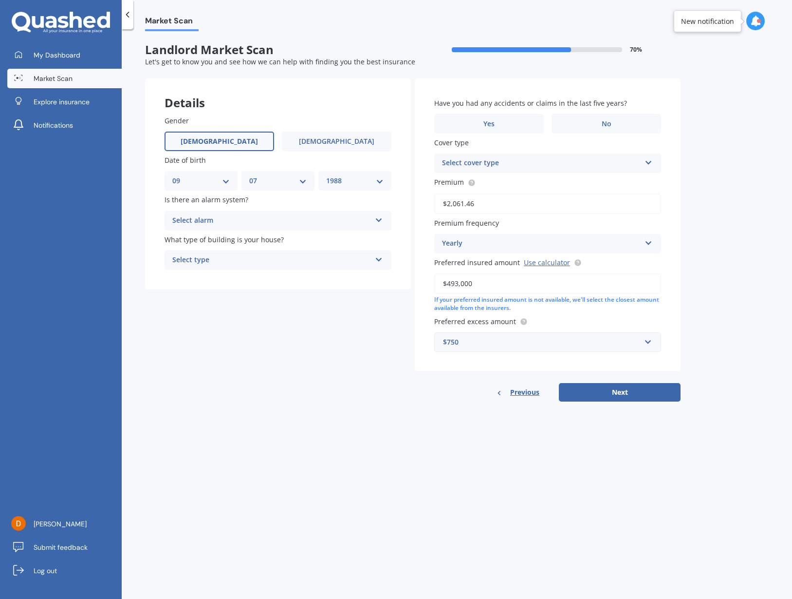
click at [240, 218] on div "Select alarm" at bounding box center [271, 221] width 199 height 12
click at [228, 270] on div "No" at bounding box center [278, 275] width 226 height 18
click at [227, 261] on div "Select type" at bounding box center [271, 260] width 199 height 12
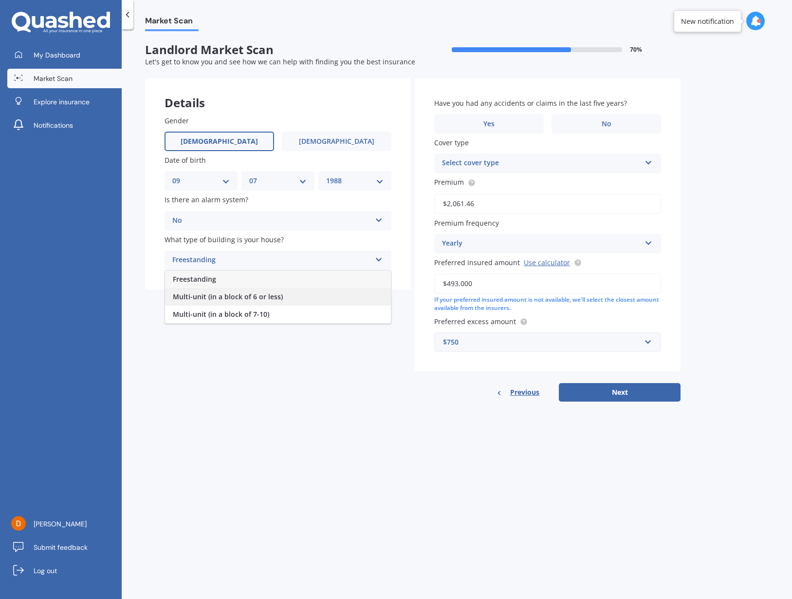
click at [256, 298] on span "Multi-unit (in a block of 6 or less)" at bounding box center [228, 296] width 110 height 9
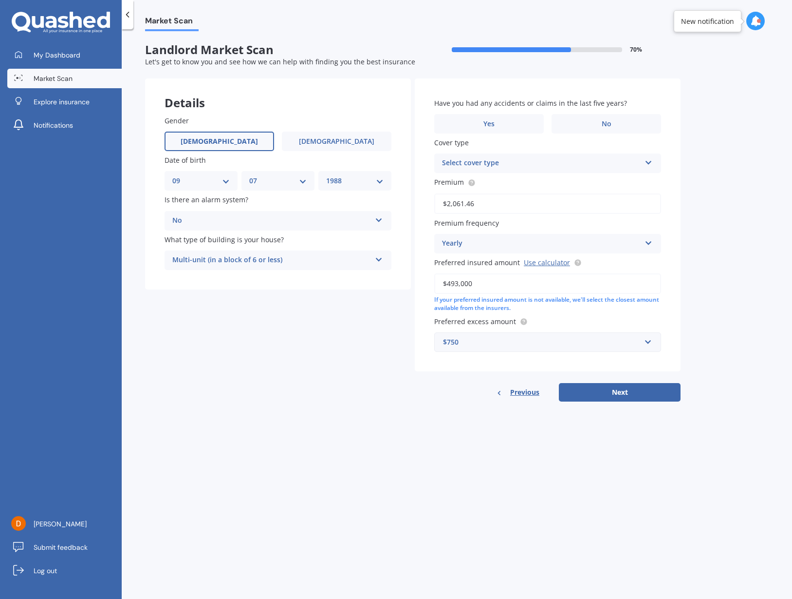
click at [304, 364] on div "Details Gender [DEMOGRAPHIC_DATA] [DEMOGRAPHIC_DATA] Date of birth DD 01 02 03 …" at bounding box center [413, 239] width 536 height 323
click at [601, 131] on label "No" at bounding box center [607, 123] width 110 height 19
click at [0, 0] on input "No" at bounding box center [0, 0] width 0 height 0
click at [481, 157] on div "Select cover type" at bounding box center [541, 163] width 199 height 12
click at [491, 184] on span "Landlord Insurance" at bounding box center [475, 181] width 65 height 9
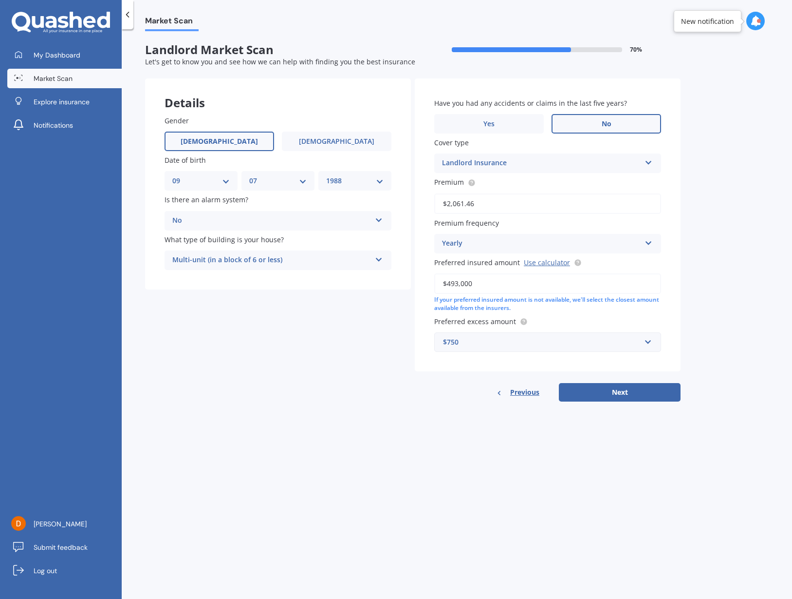
click at [411, 407] on div "Market Scan Landlord Market Scan 70 % Let's get to know you and see how we can …" at bounding box center [457, 315] width 671 height 569
click at [635, 383] on button "Next" at bounding box center [620, 392] width 122 height 19
select select "09"
select select "07"
select select "1988"
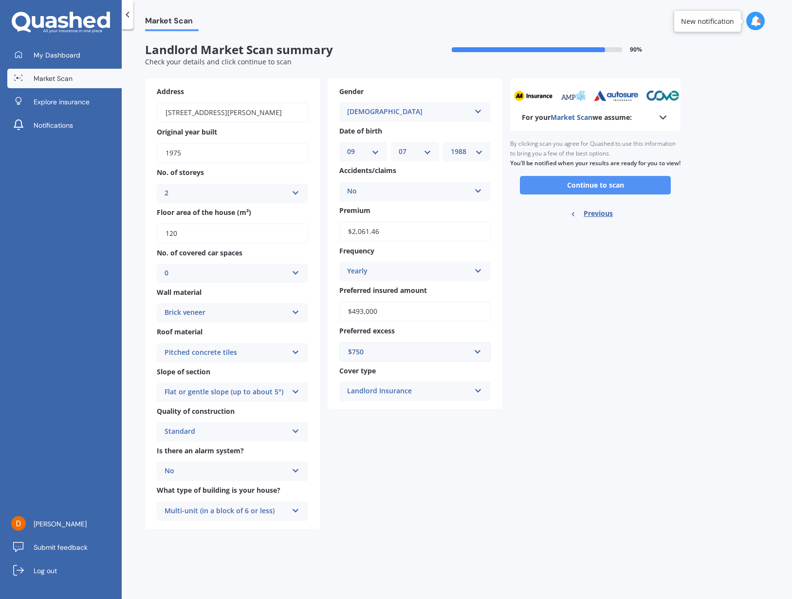
click at [581, 194] on button "Continue to scan" at bounding box center [595, 185] width 151 height 19
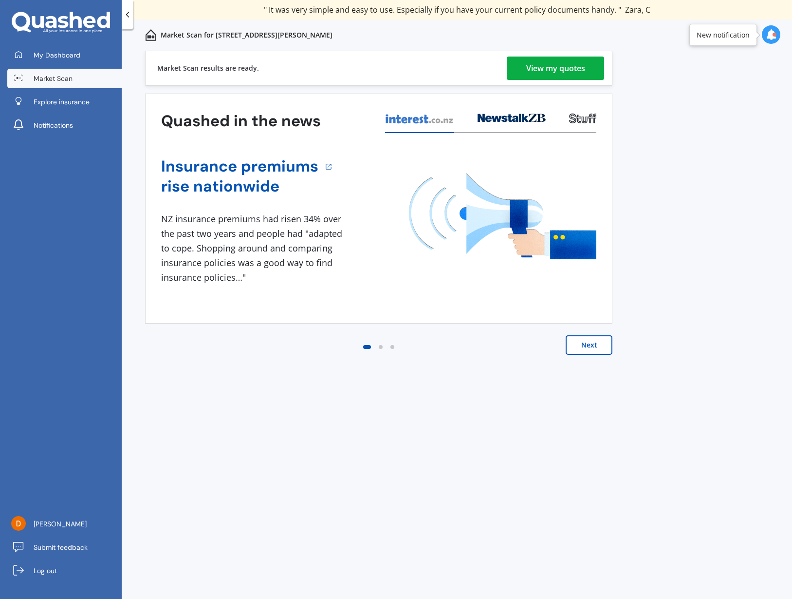
click at [597, 339] on button "Next" at bounding box center [589, 344] width 47 height 19
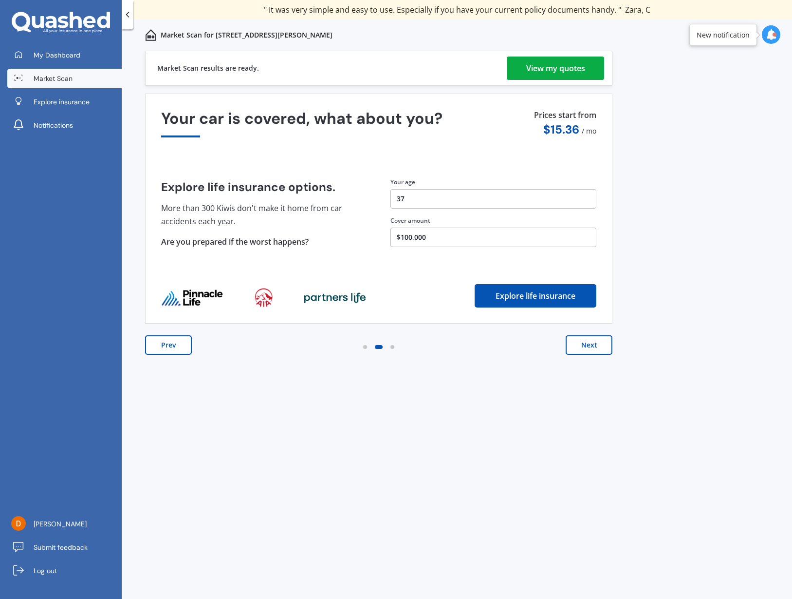
click at [553, 74] on div "View my quotes" at bounding box center [556, 68] width 59 height 23
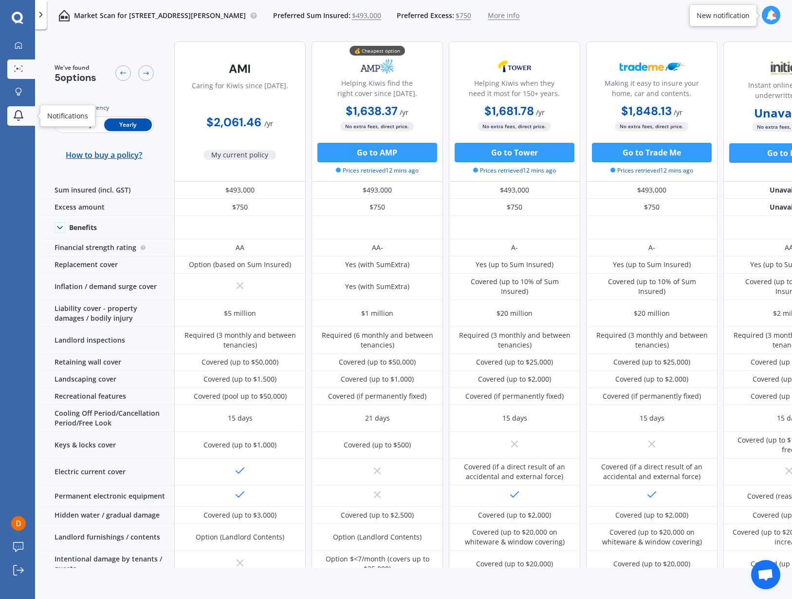
click at [26, 122] on link "Notifications" at bounding box center [21, 115] width 28 height 19
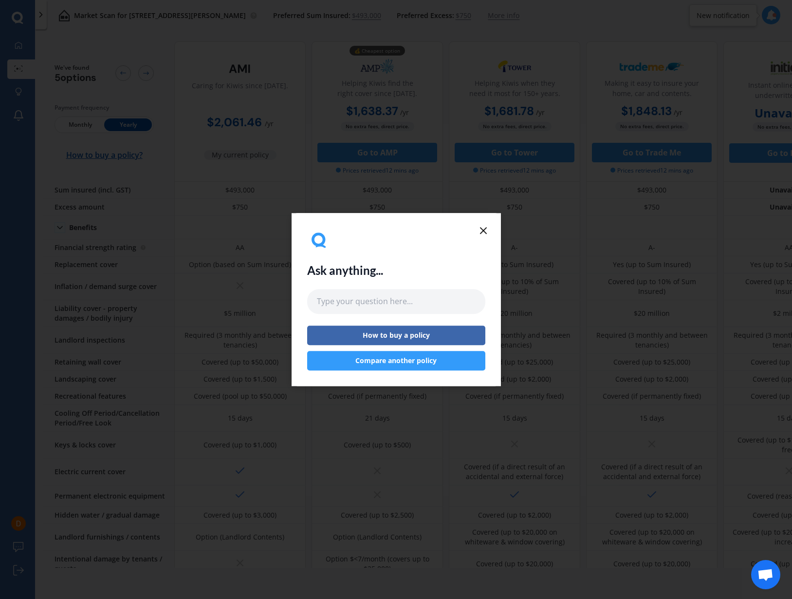
click at [483, 232] on icon at bounding box center [484, 231] width 12 height 12
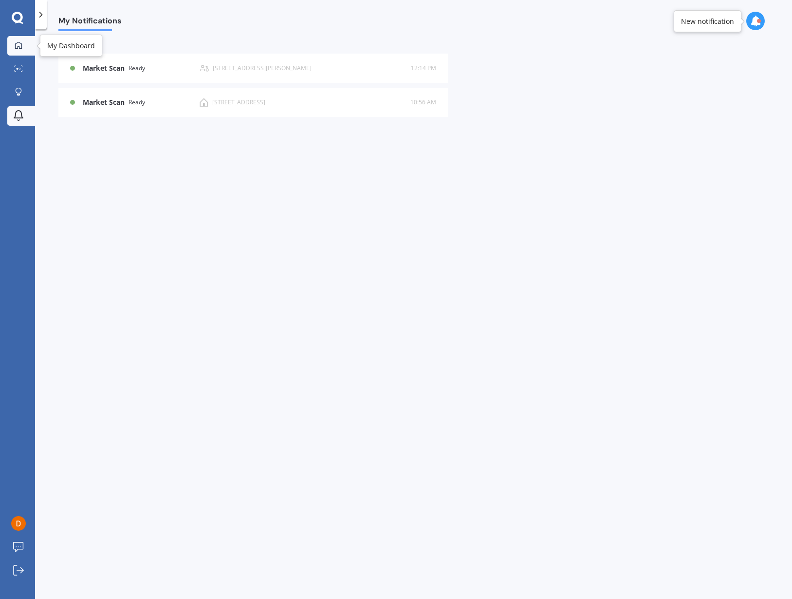
click at [16, 48] on icon at bounding box center [18, 44] width 7 height 7
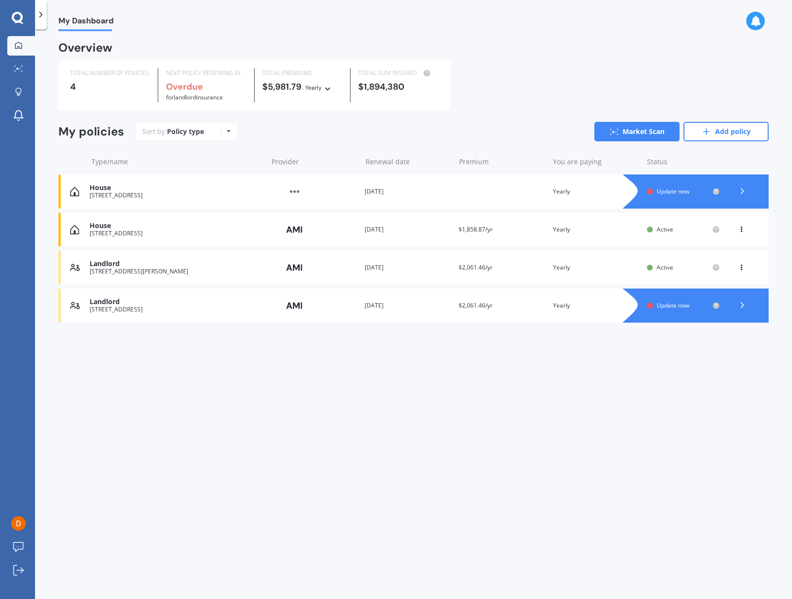
click at [748, 230] on div "View option View policy Delete" at bounding box center [742, 230] width 29 height 10
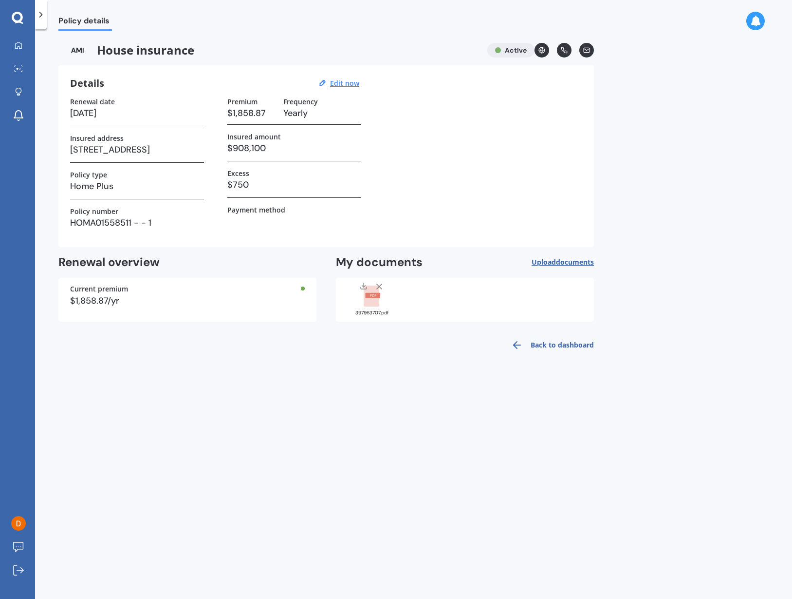
click at [753, 21] on icon at bounding box center [756, 21] width 11 height 11
click at [690, 180] on div "Policy details House insurance Active Details Edit now Renewal date [DATE] Insu…" at bounding box center [413, 315] width 757 height 569
click at [86, 52] on img at bounding box center [77, 50] width 38 height 15
click at [78, 52] on img at bounding box center [77, 50] width 38 height 15
click at [16, 43] on icon at bounding box center [18, 44] width 7 height 7
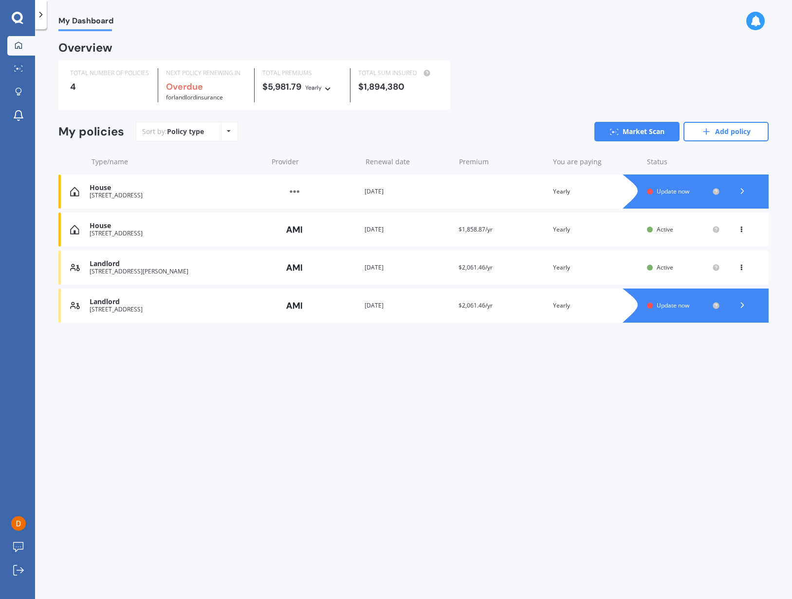
click at [742, 301] on icon at bounding box center [743, 305] width 10 height 10
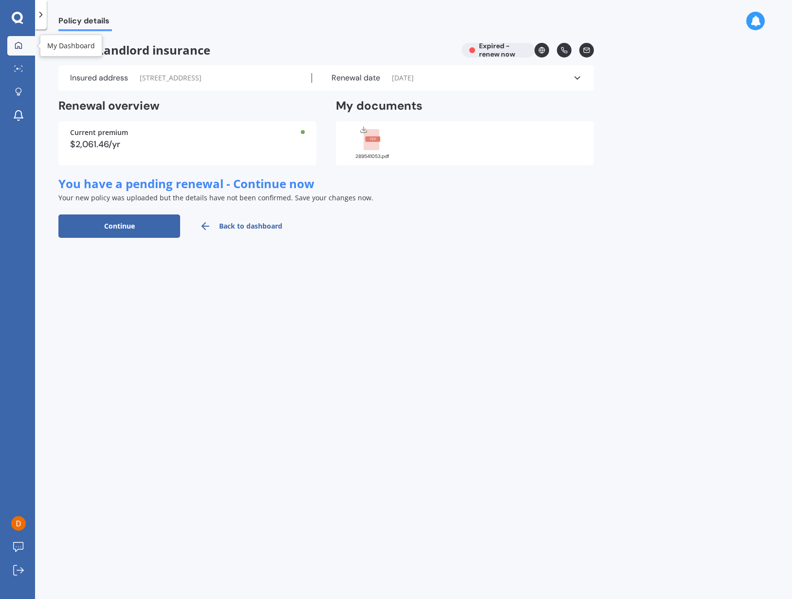
click at [16, 42] on icon at bounding box center [19, 45] width 8 height 8
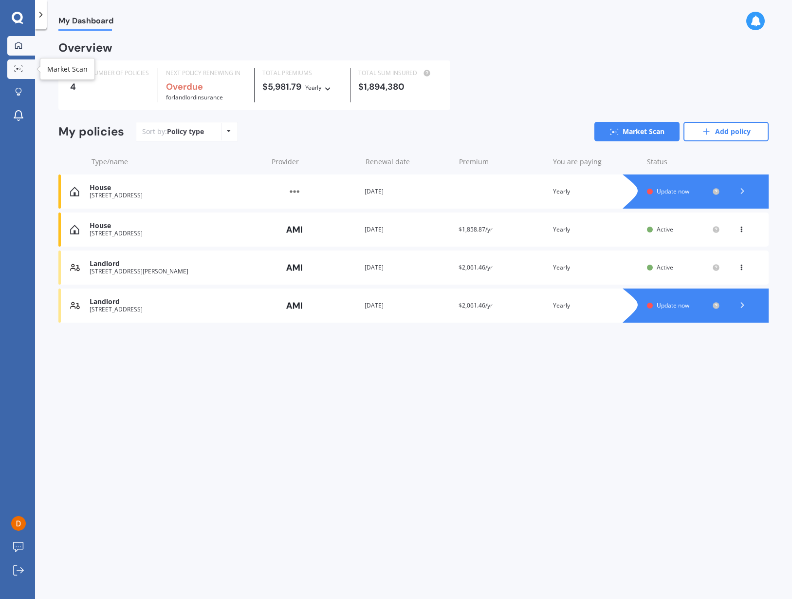
click at [16, 73] on div at bounding box center [18, 68] width 15 height 7
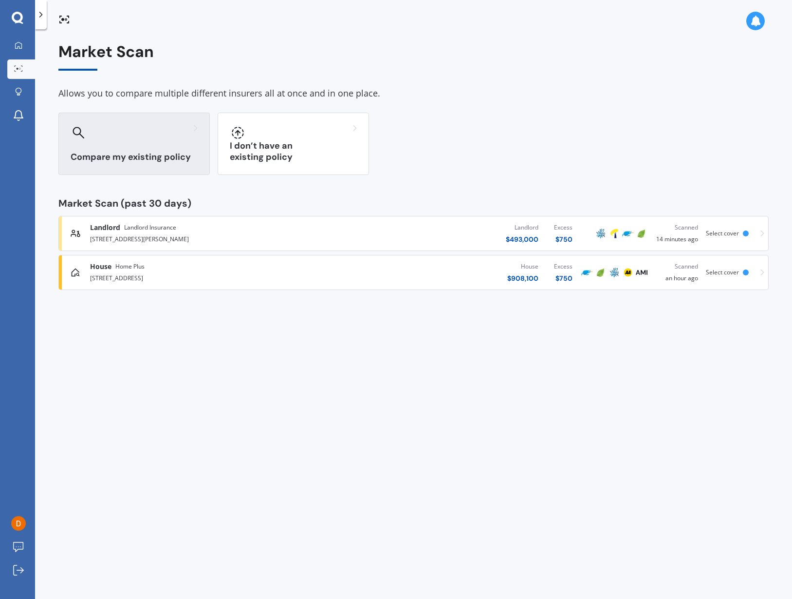
click at [152, 132] on div at bounding box center [134, 133] width 127 height 16
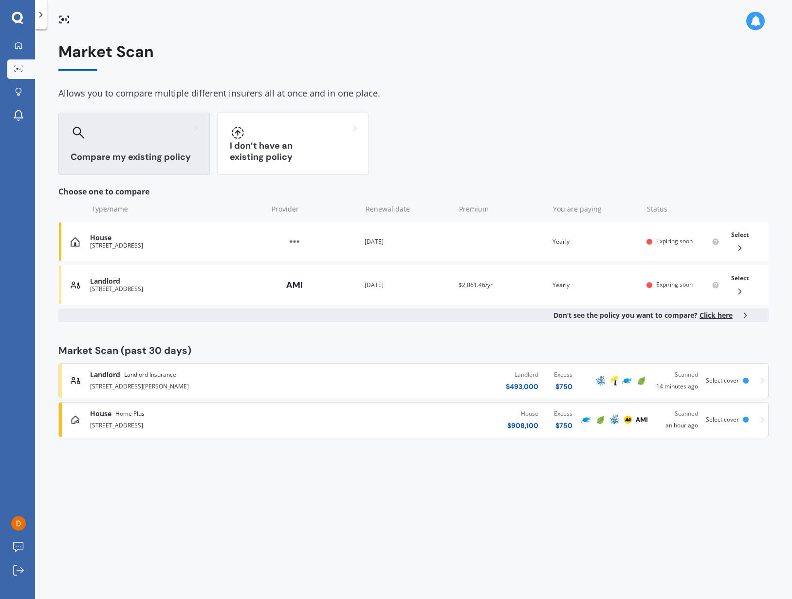
click at [152, 132] on div at bounding box center [134, 133] width 127 height 16
click at [27, 38] on link "My Dashboard" at bounding box center [21, 45] width 28 height 19
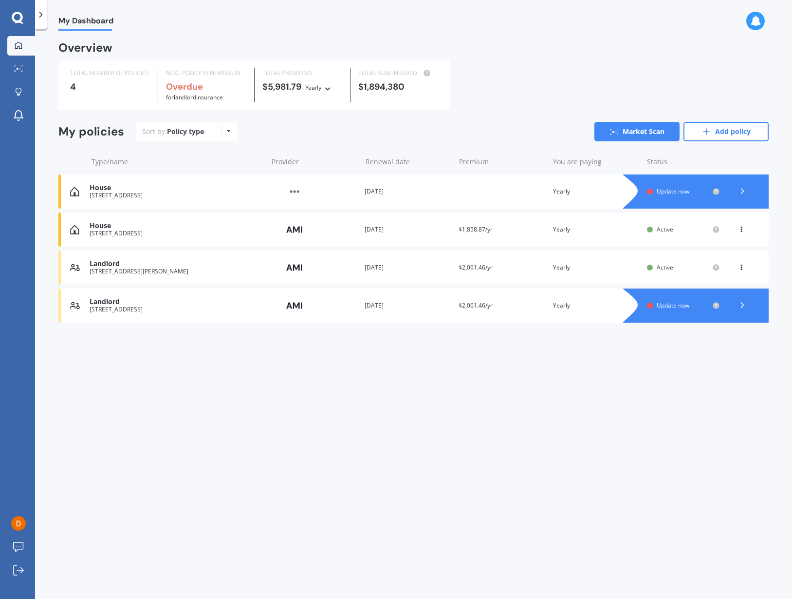
click at [23, 49] on div at bounding box center [18, 45] width 15 height 9
click at [24, 96] on div at bounding box center [18, 92] width 15 height 9
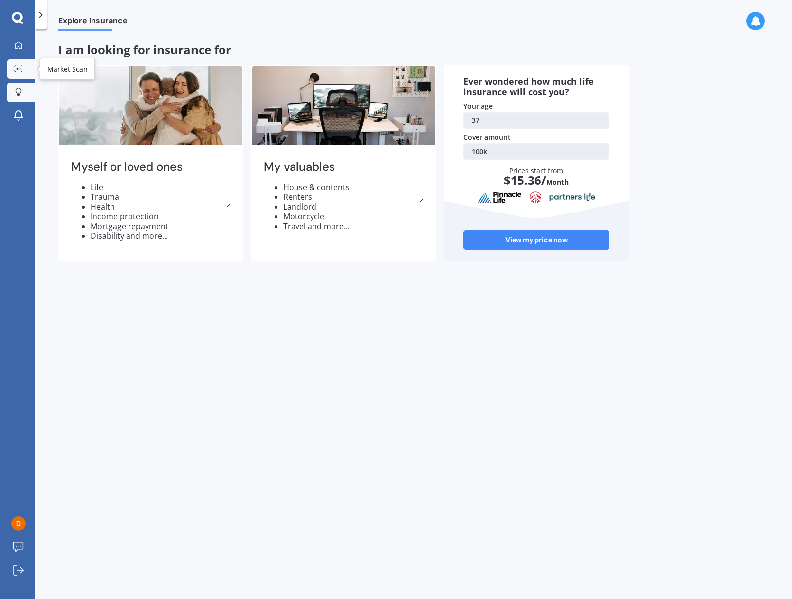
click at [16, 76] on link "Market Scan" at bounding box center [21, 68] width 28 height 19
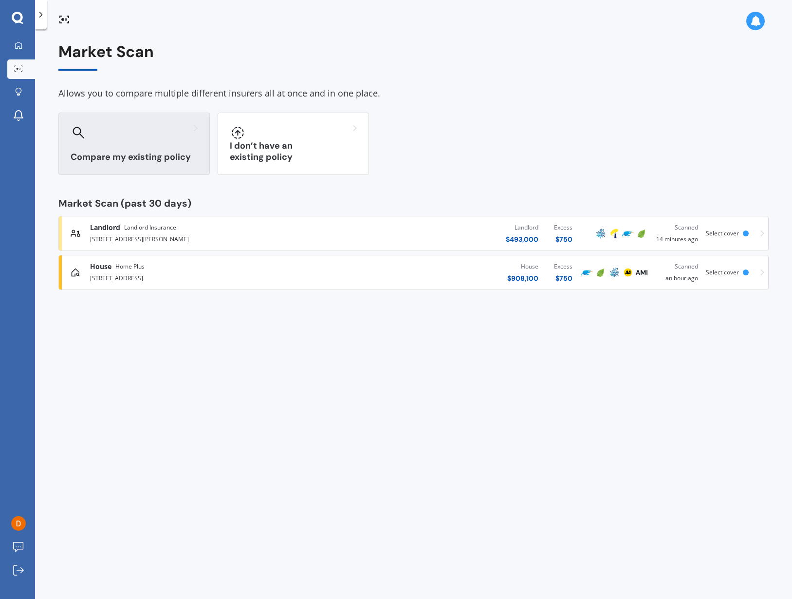
click at [107, 150] on div "Compare my existing policy" at bounding box center [133, 144] width 151 height 62
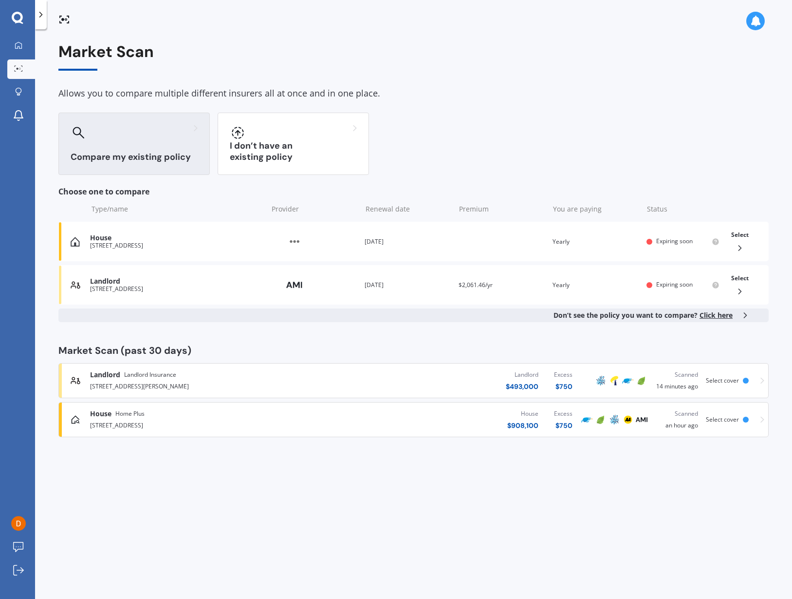
click at [719, 316] on span "Click here" at bounding box center [716, 314] width 33 height 9
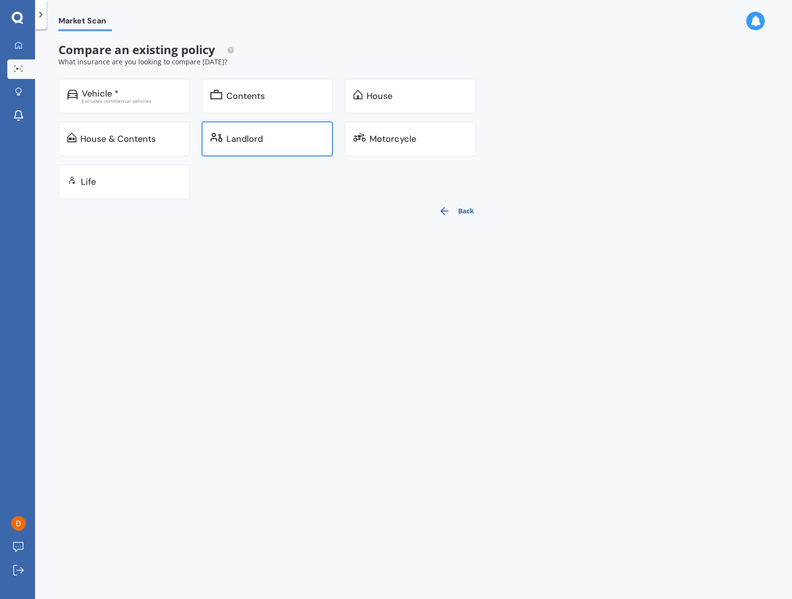
click at [245, 144] on div "Landlord" at bounding box center [268, 138] width 132 height 35
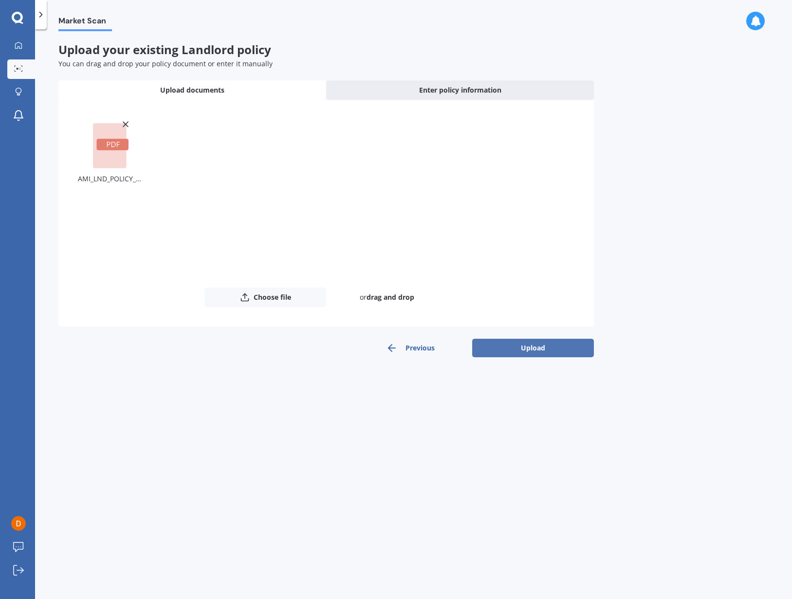
click at [520, 339] on button "Upload" at bounding box center [533, 348] width 122 height 19
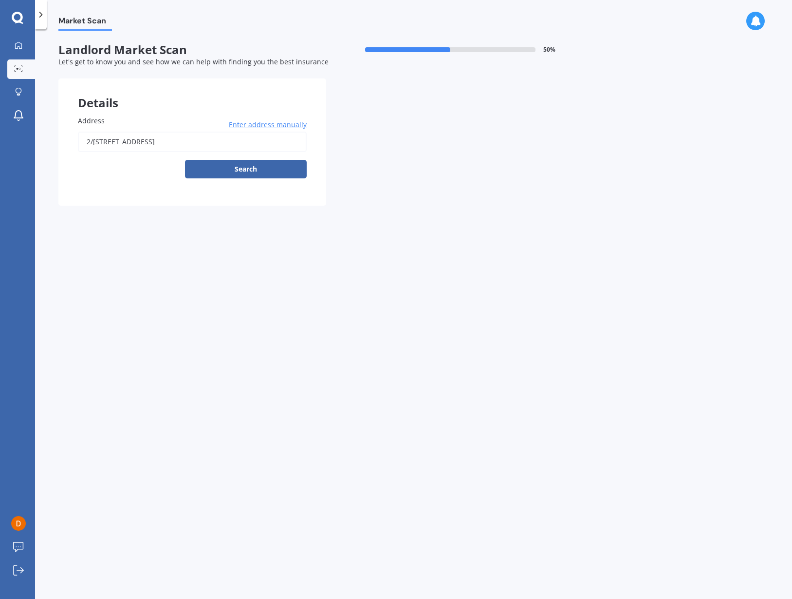
click at [259, 147] on input "2/[STREET_ADDRESS]" at bounding box center [192, 142] width 229 height 20
type input "[STREET_ADDRESS]"
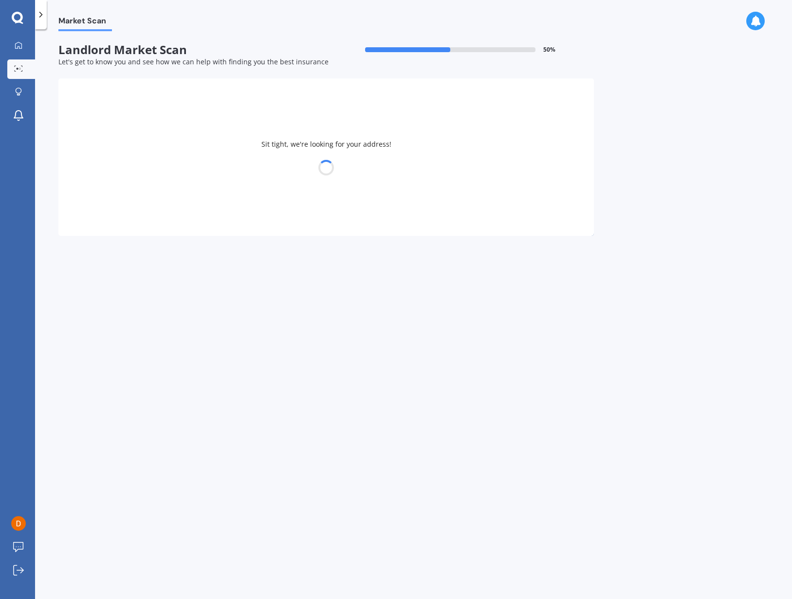
click at [232, 173] on div at bounding box center [326, 168] width 536 height 14
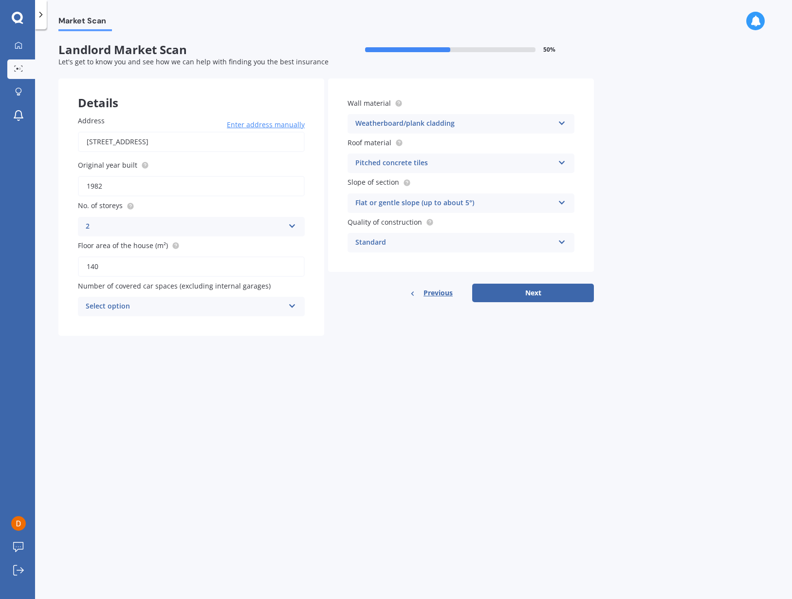
click at [153, 229] on div "2" at bounding box center [185, 227] width 199 height 12
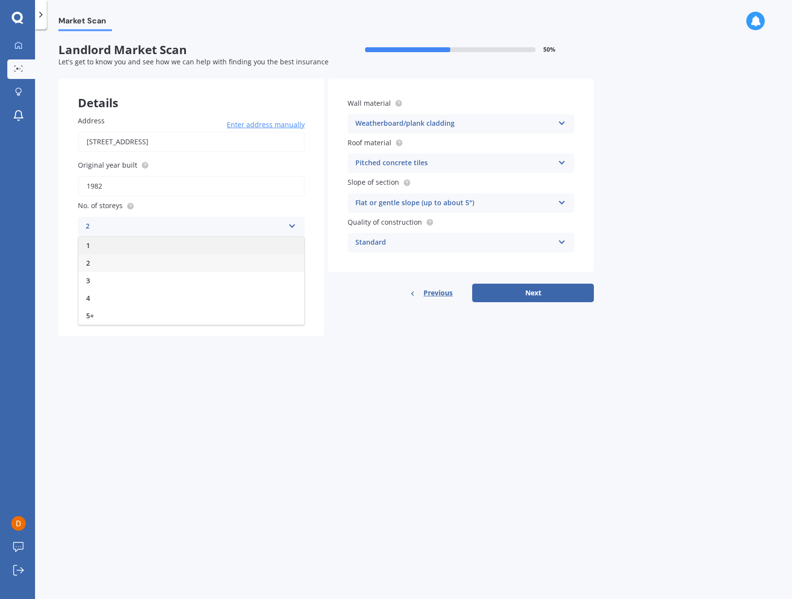
click at [149, 243] on div "1" at bounding box center [191, 246] width 226 height 18
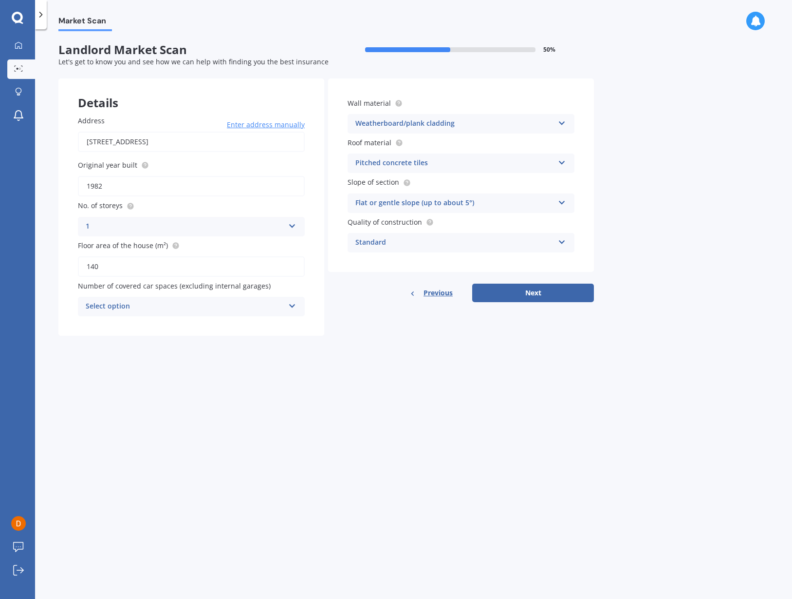
click at [214, 388] on div "Market Scan Landlord Market Scan 50 % Let's get to know you and see how we can …" at bounding box center [413, 315] width 757 height 569
click at [252, 217] on div "1 1 2 3 4 5+" at bounding box center [191, 226] width 227 height 19
click at [397, 367] on div "Market Scan Landlord Market Scan 50 % Let's get to know you and see how we can …" at bounding box center [413, 315] width 757 height 569
click at [186, 310] on div "Select option 0 1 2 3 4 5+" at bounding box center [191, 306] width 227 height 19
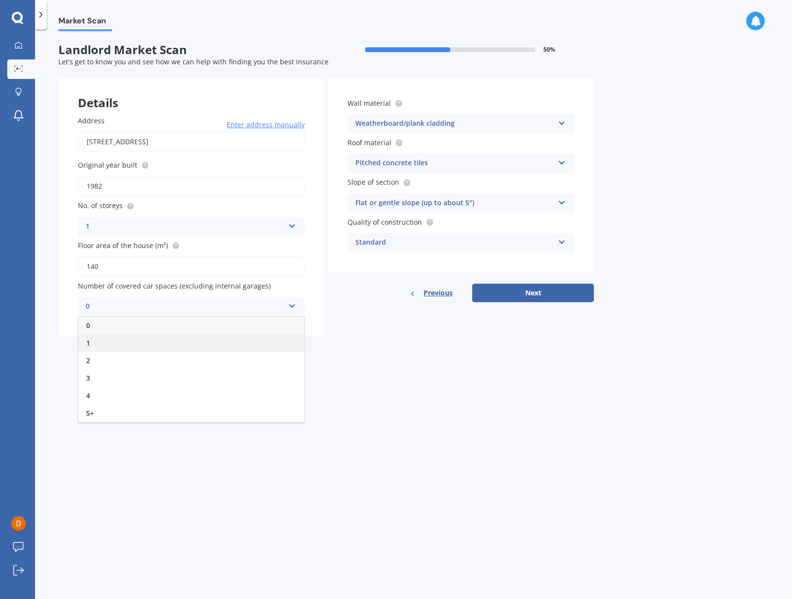
click at [188, 337] on div "1" at bounding box center [191, 343] width 226 height 18
click at [200, 350] on div "Market Scan Landlord Market Scan 50 % Let's get to know you and see how we can …" at bounding box center [413, 315] width 757 height 569
click at [210, 309] on div "1" at bounding box center [185, 307] width 199 height 12
click at [198, 352] on div "2" at bounding box center [191, 361] width 226 height 18
click at [240, 389] on div "Market Scan Landlord Market Scan 50 % Let's get to know you and see how we can …" at bounding box center [413, 315] width 757 height 569
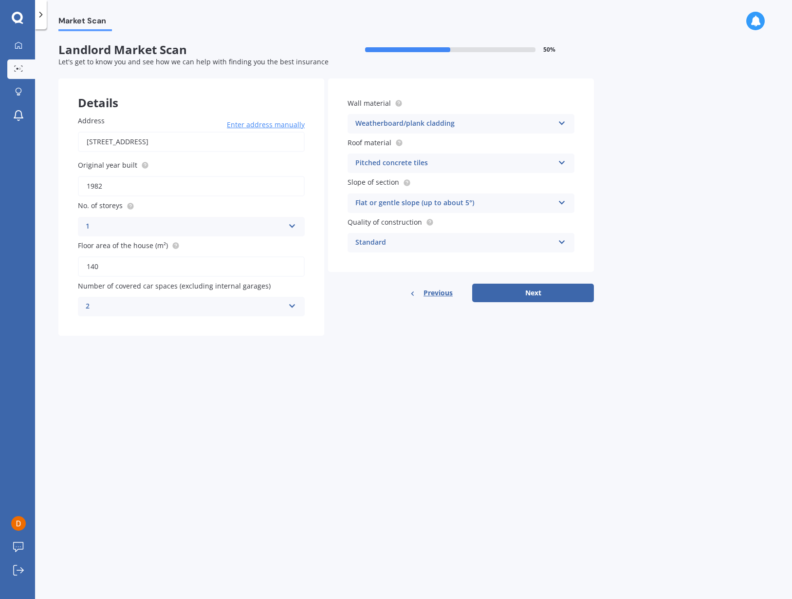
click at [214, 305] on div "2" at bounding box center [185, 307] width 199 height 12
click at [214, 347] on div "1" at bounding box center [191, 343] width 226 height 18
click at [359, 356] on div "Market Scan Landlord Market Scan 50 % Let's get to know you and see how we can …" at bounding box center [413, 315] width 757 height 569
click at [546, 295] on button "Next" at bounding box center [533, 292] width 122 height 19
select select "09"
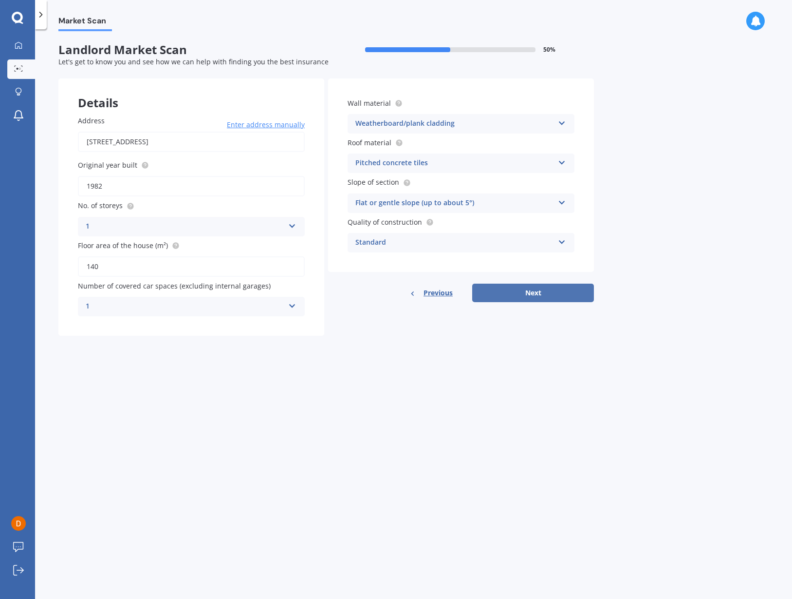
select select "07"
select select "1988"
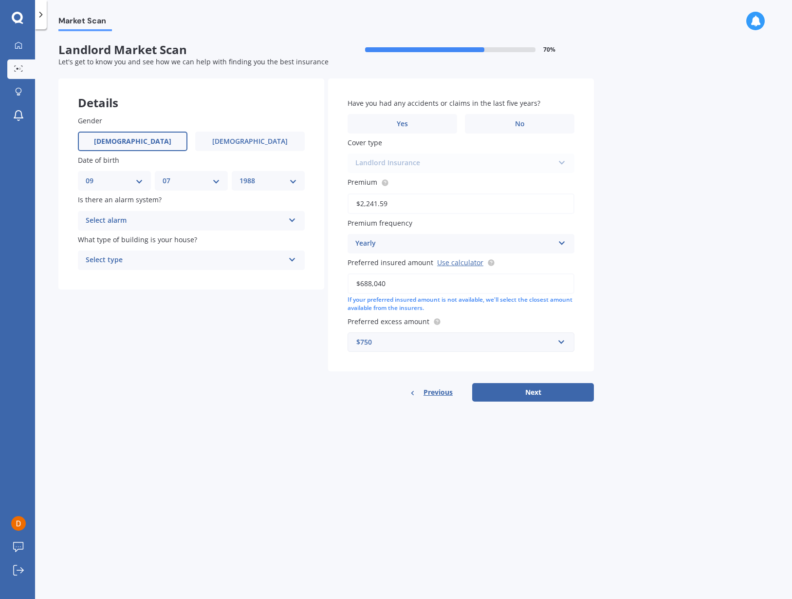
click at [172, 215] on div "Select alarm" at bounding box center [185, 221] width 199 height 12
click at [176, 252] on div "Yes, not monitored" at bounding box center [191, 257] width 226 height 18
click at [175, 251] on div "Select type Freestanding Multi-unit (in a block of 6 or less) Multi-unit (in a …" at bounding box center [191, 259] width 227 height 19
click at [175, 277] on div "Freestanding" at bounding box center [191, 279] width 226 height 18
click at [509, 124] on label "No" at bounding box center [520, 123] width 110 height 19
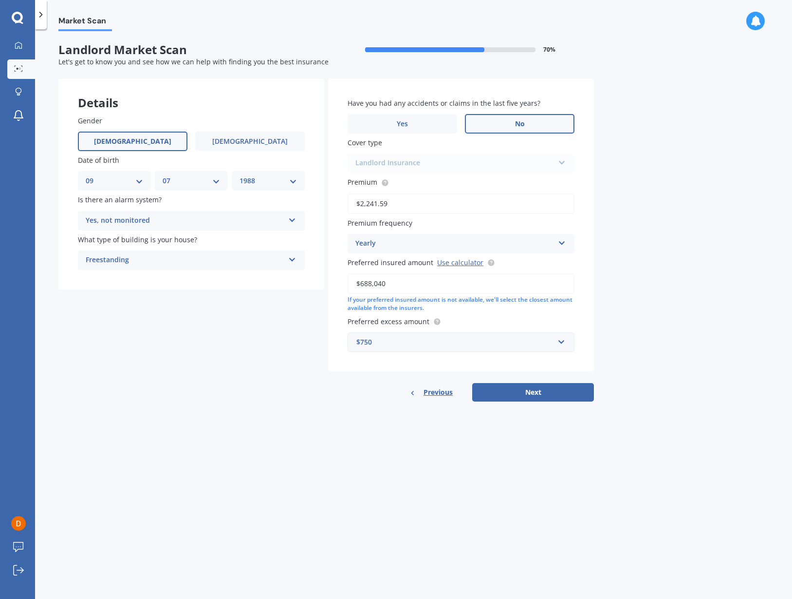
click at [0, 0] on input "No" at bounding box center [0, 0] width 0 height 0
click at [557, 384] on button "Next" at bounding box center [533, 392] width 122 height 19
select select "09"
select select "07"
select select "1988"
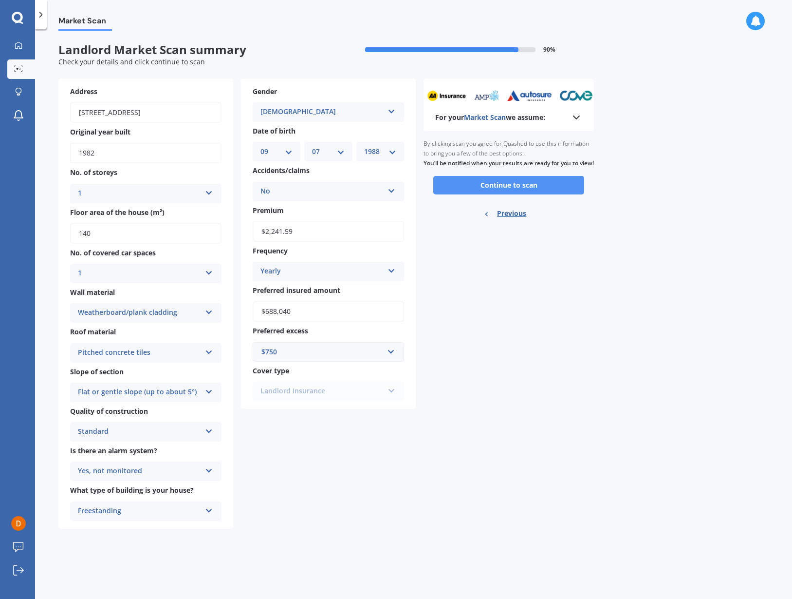
click at [518, 190] on button "Continue to scan" at bounding box center [509, 185] width 151 height 19
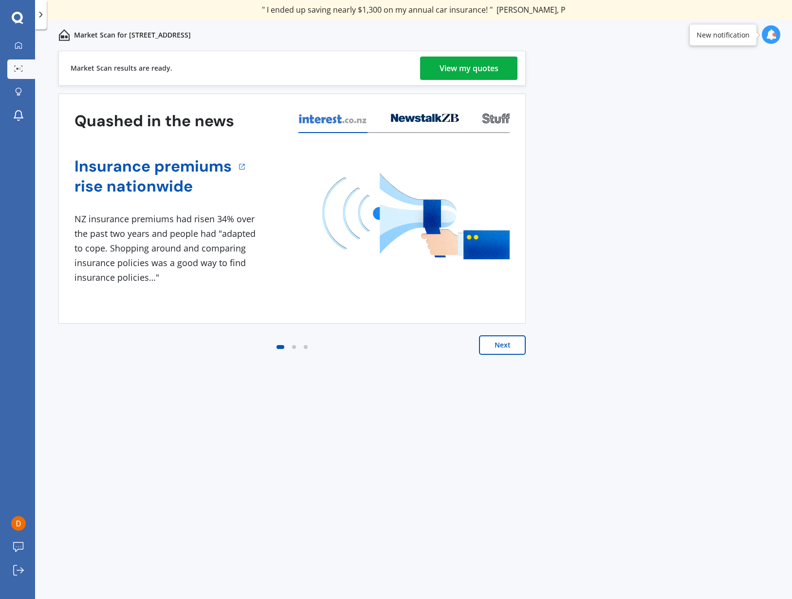
click at [442, 82] on div "Market Scan results are ready. View my quotes" at bounding box center [292, 68] width 468 height 35
click at [443, 73] on div "View my quotes" at bounding box center [469, 68] width 59 height 23
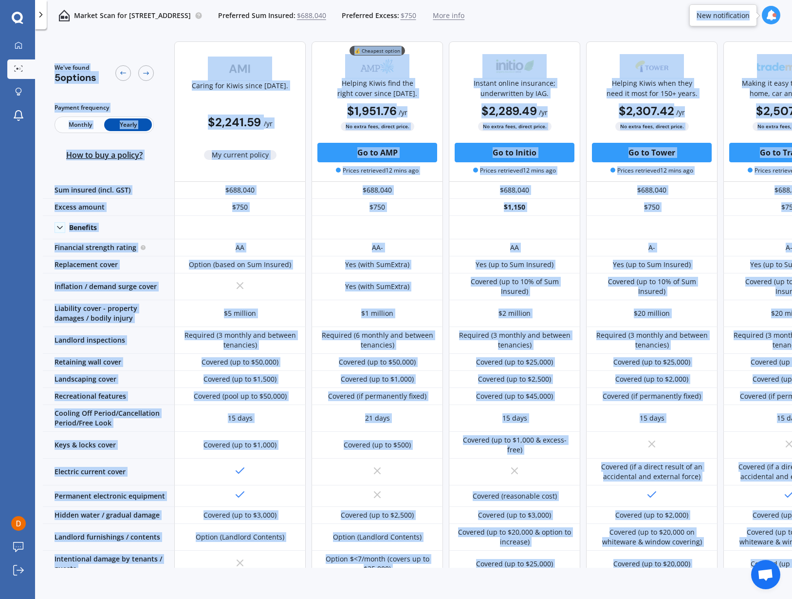
click at [763, 18] on body "We are experiencing high volume of Market Scans . Just a heads up we will have …" at bounding box center [396, 299] width 792 height 599
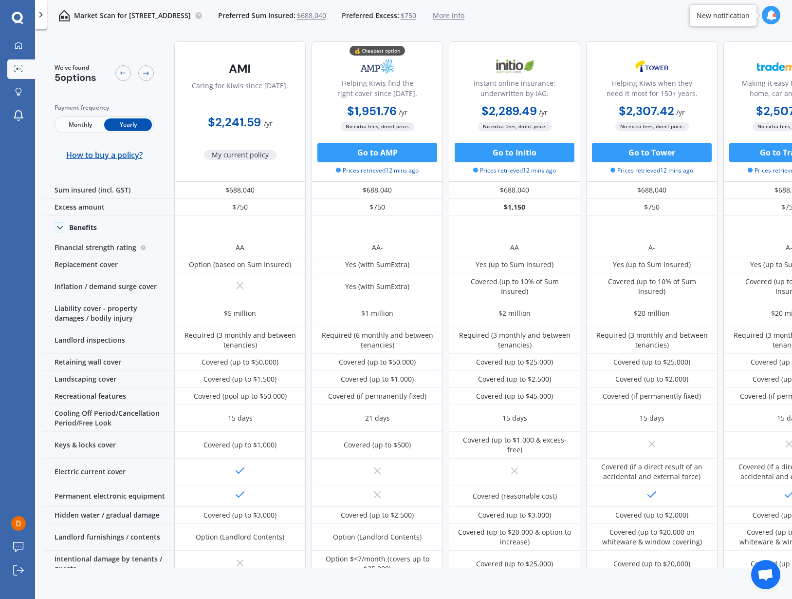
click at [767, 17] on icon at bounding box center [771, 15] width 11 height 11
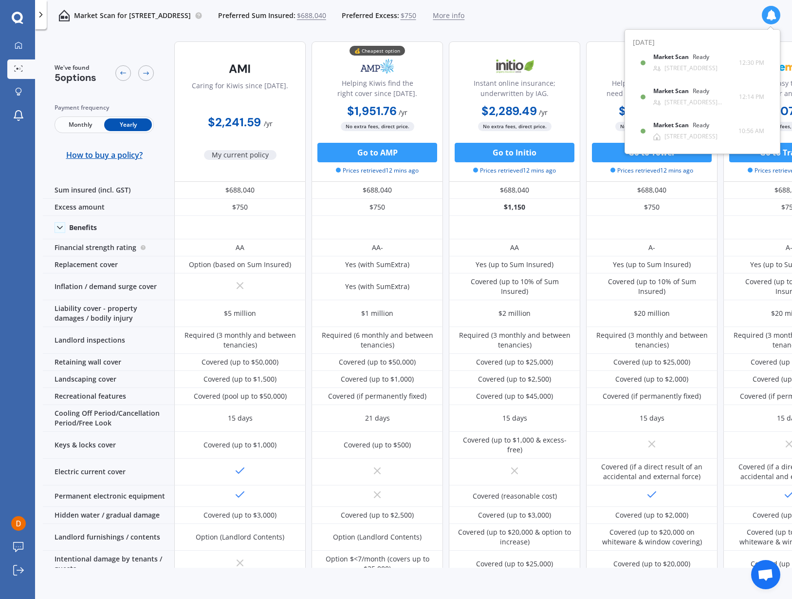
click at [769, 16] on icon at bounding box center [771, 15] width 11 height 11
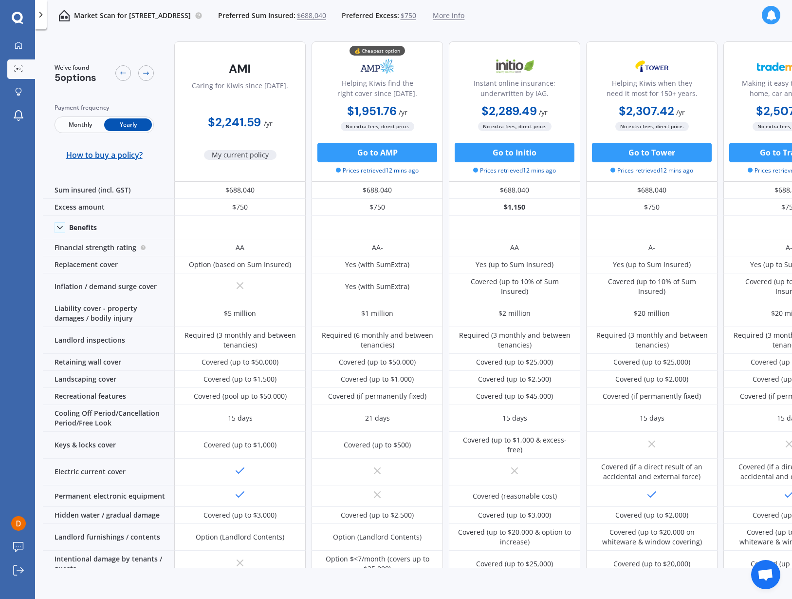
click at [769, 16] on icon at bounding box center [771, 15] width 11 height 11
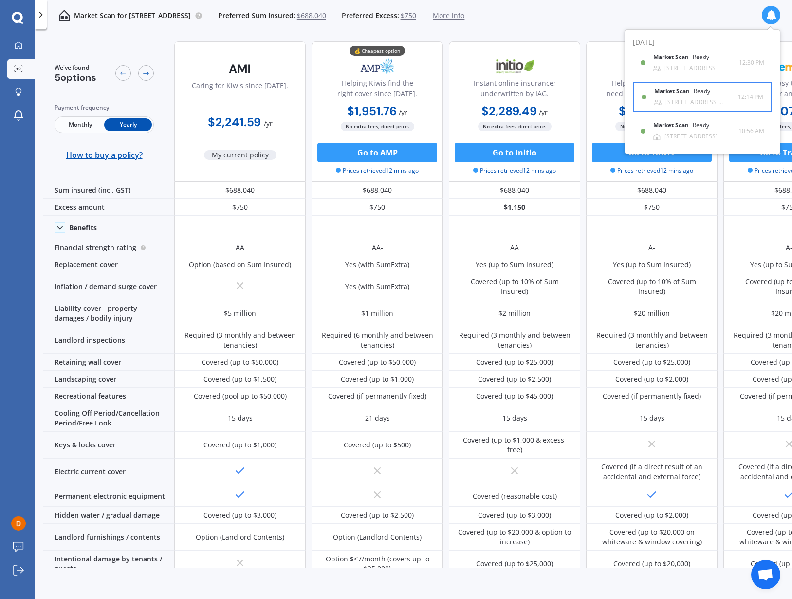
click at [691, 86] on div "Market Scan Ready [STREET_ADDRESS][PERSON_NAME] 12:14 PM 12:14 PM" at bounding box center [703, 96] width 122 height 27
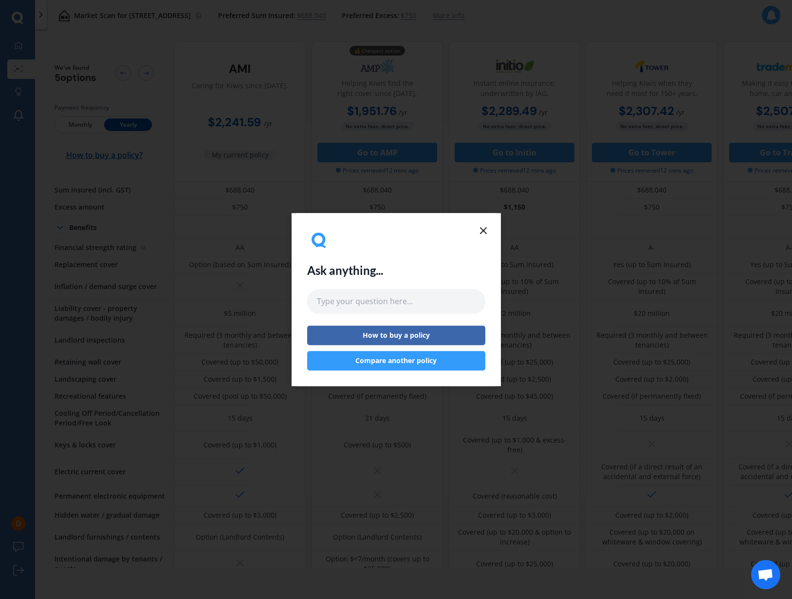
click at [484, 230] on line at bounding box center [484, 230] width 6 height 6
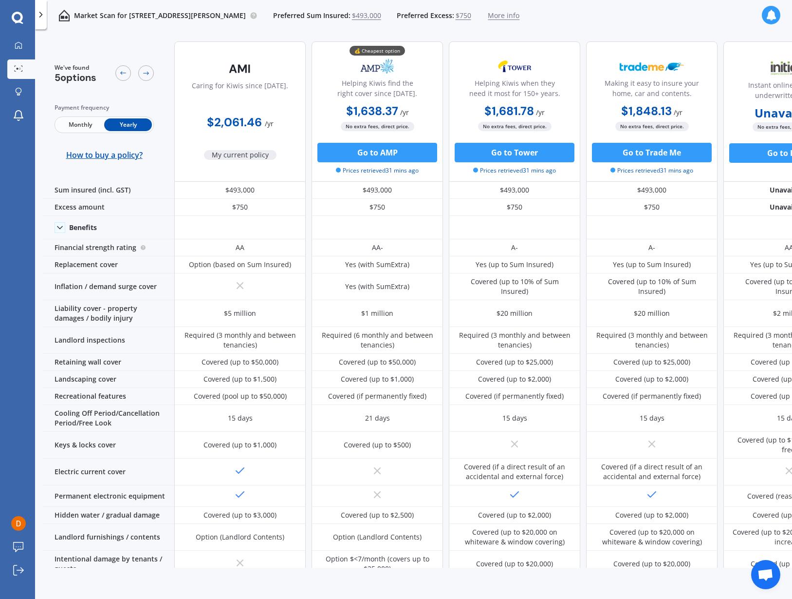
click at [769, 15] on icon at bounding box center [771, 15] width 11 height 11
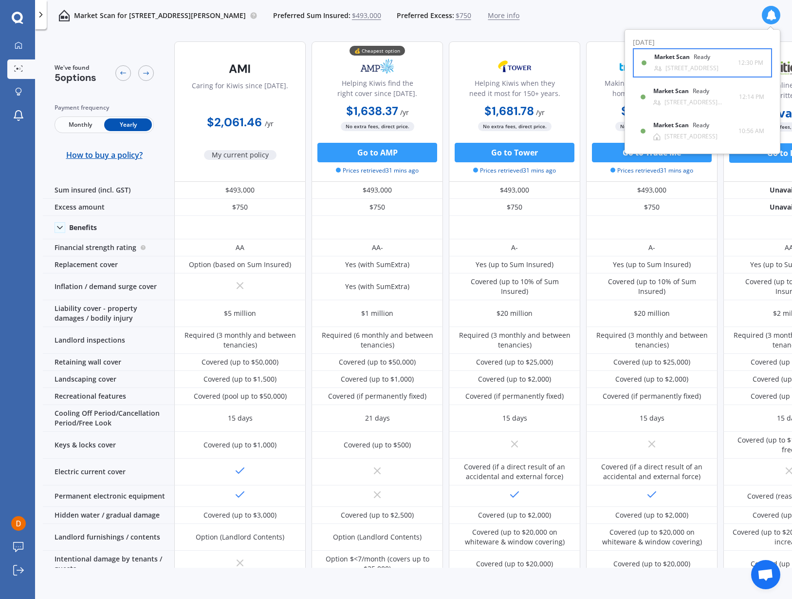
click at [706, 62] on div "Market Scan Ready" at bounding box center [689, 59] width 68 height 11
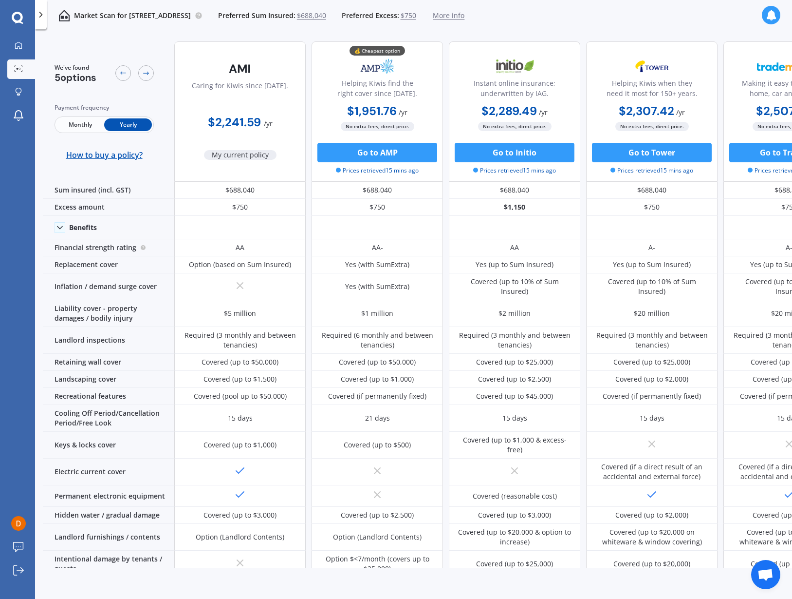
click at [775, 15] on icon at bounding box center [771, 15] width 11 height 11
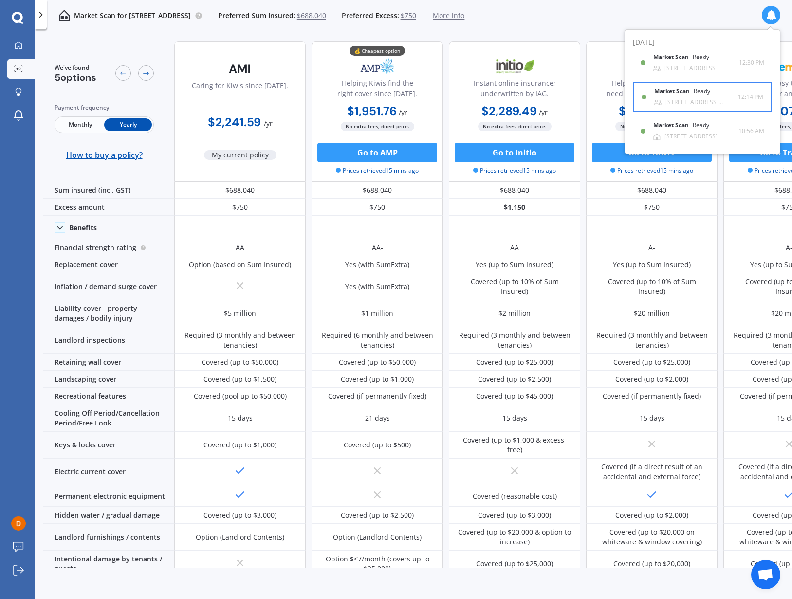
click at [702, 94] on div "Ready" at bounding box center [702, 91] width 17 height 7
